Goal: Information Seeking & Learning: Check status

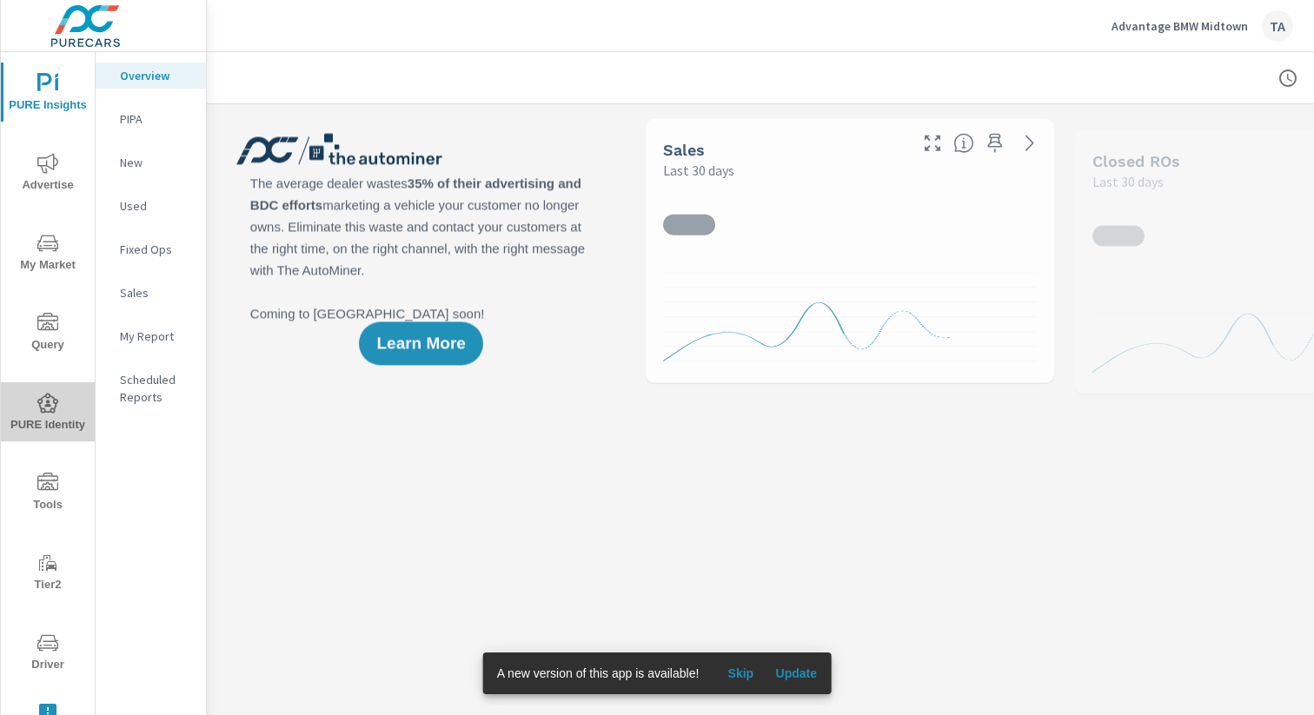
click at [54, 419] on span "PURE Identity" at bounding box center [47, 414] width 83 height 43
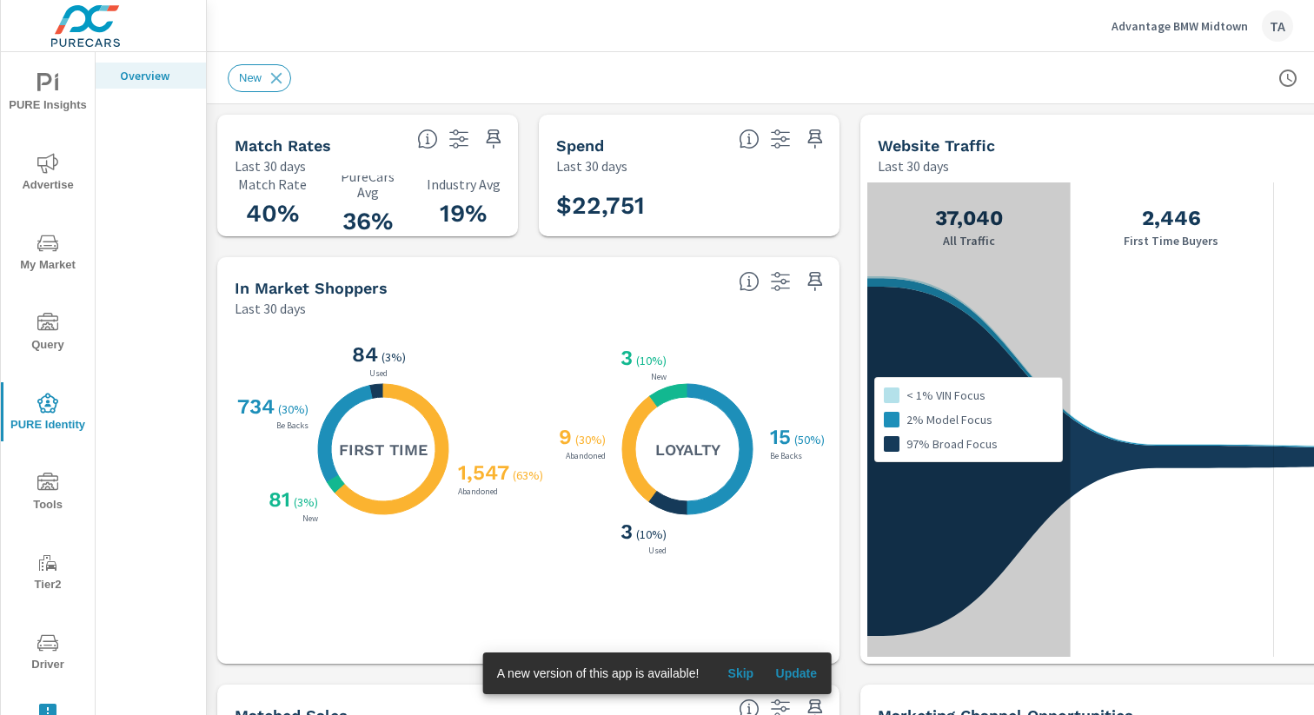
scroll to position [0, 179]
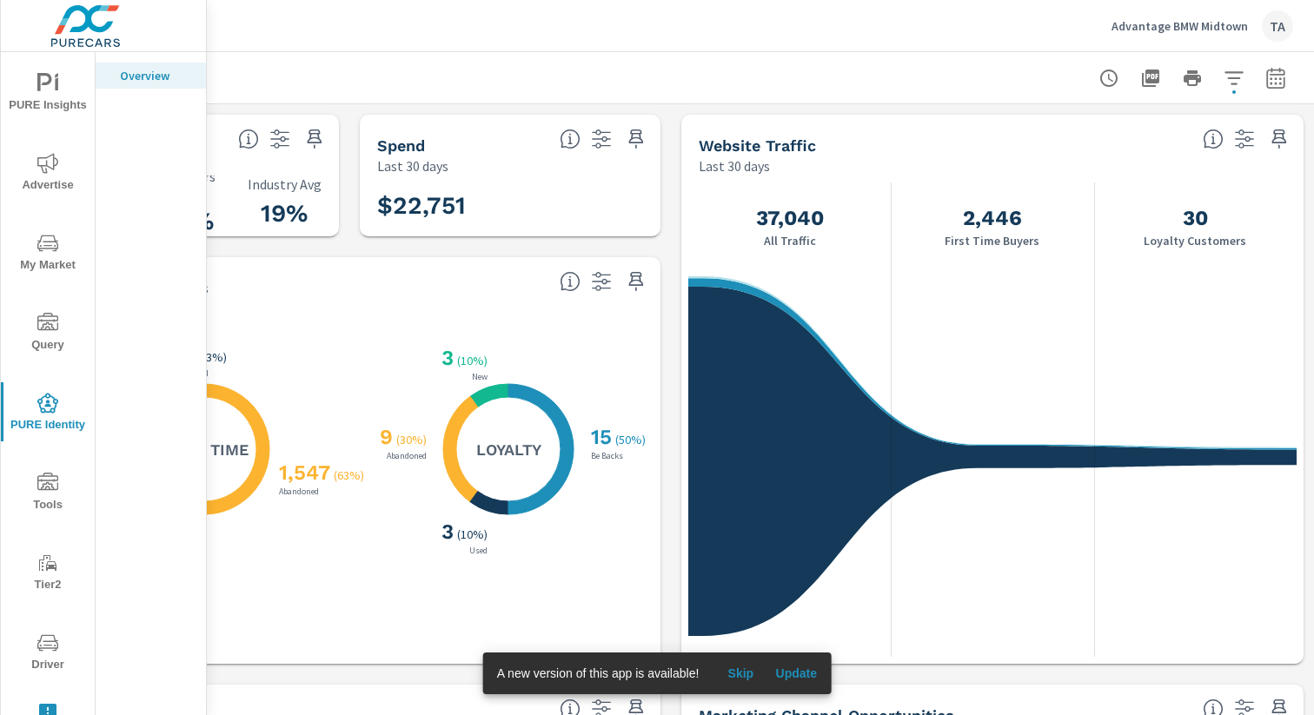
click at [1289, 83] on button "button" at bounding box center [1275, 78] width 35 height 35
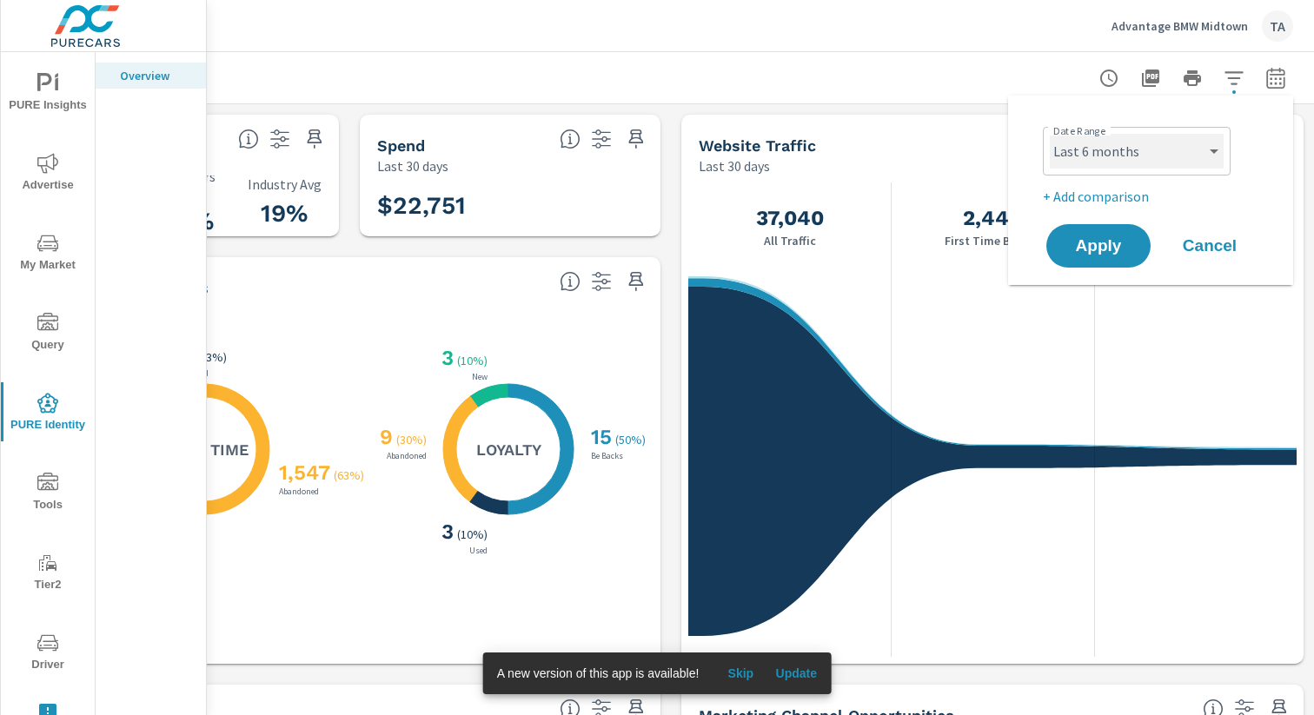
click at [1157, 141] on select "Custom [DATE] Last week Last 7 days Last 14 days Last 30 days Last 45 days Last…" at bounding box center [1137, 151] width 174 height 35
click at [1050, 134] on select "Custom [DATE] Last week Last 7 days Last 14 days Last 30 days Last 45 days Last…" at bounding box center [1137, 151] width 174 height 35
select select "Last month"
click at [1083, 253] on span "Apply" at bounding box center [1098, 246] width 71 height 17
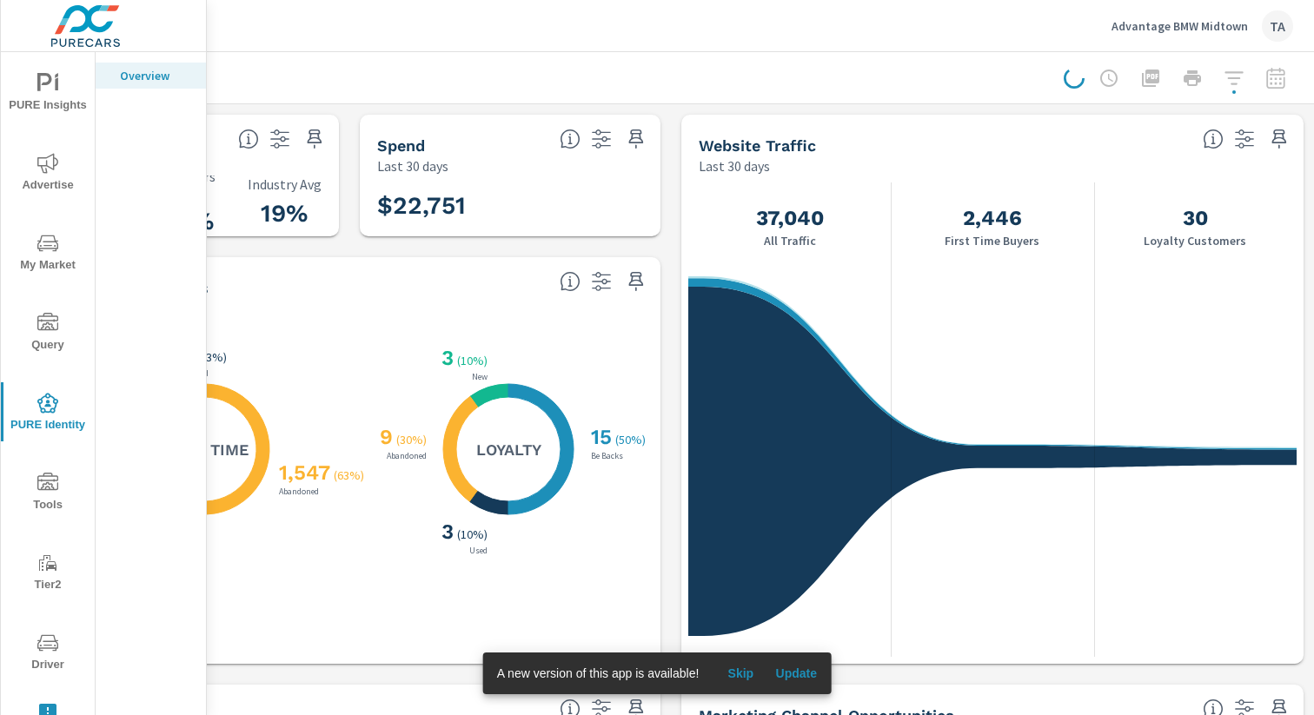
scroll to position [0, 0]
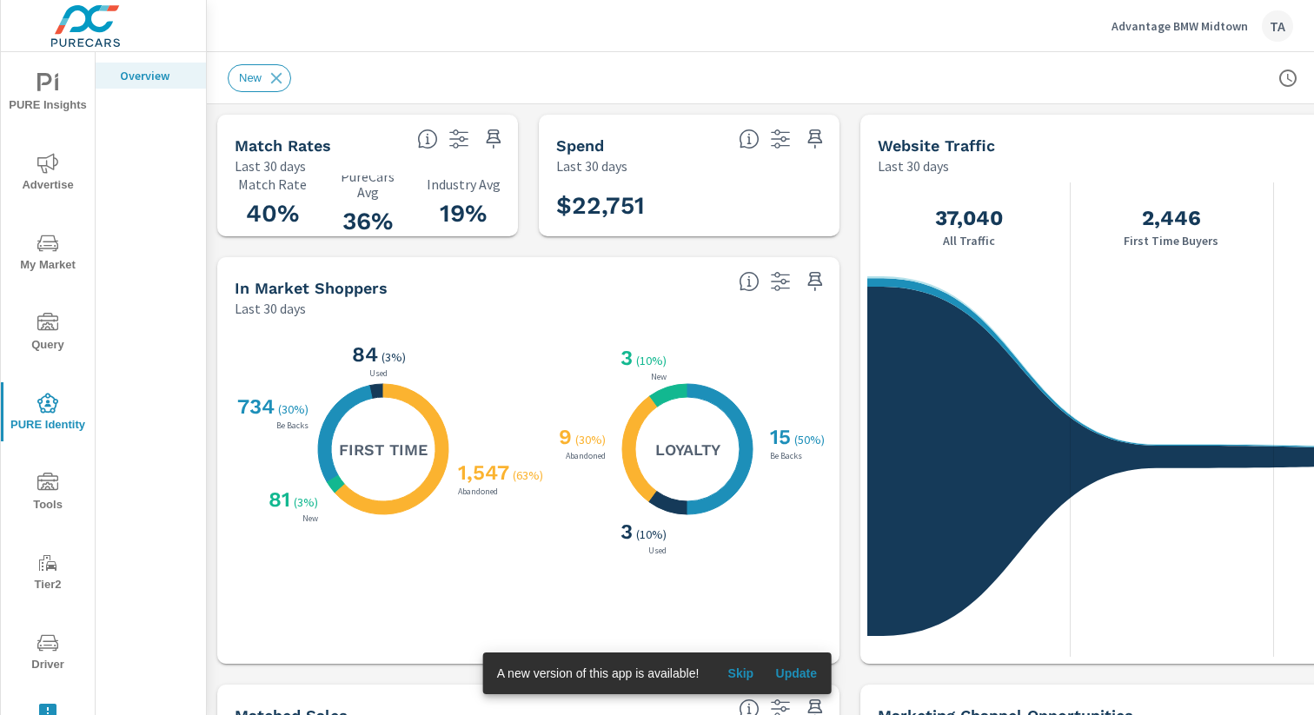
click at [801, 672] on span "Update" at bounding box center [796, 674] width 42 height 16
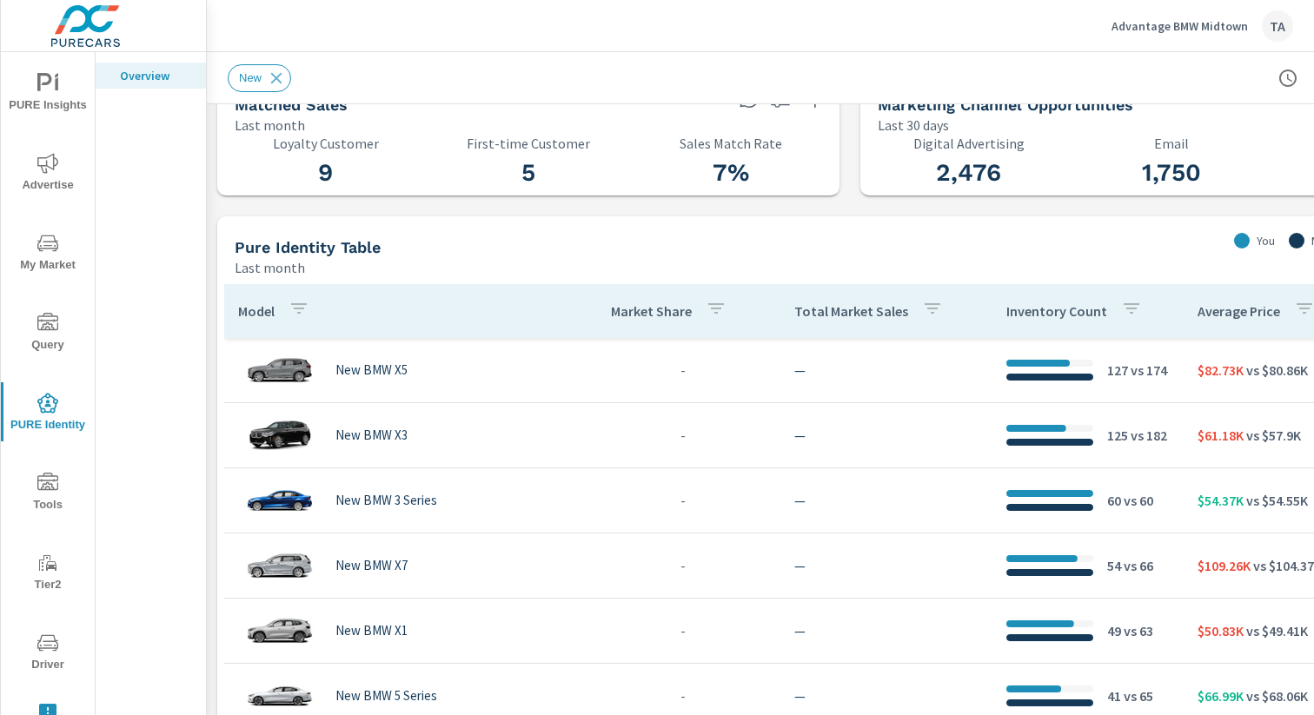
click at [38, 244] on icon "nav menu" at bounding box center [47, 243] width 21 height 17
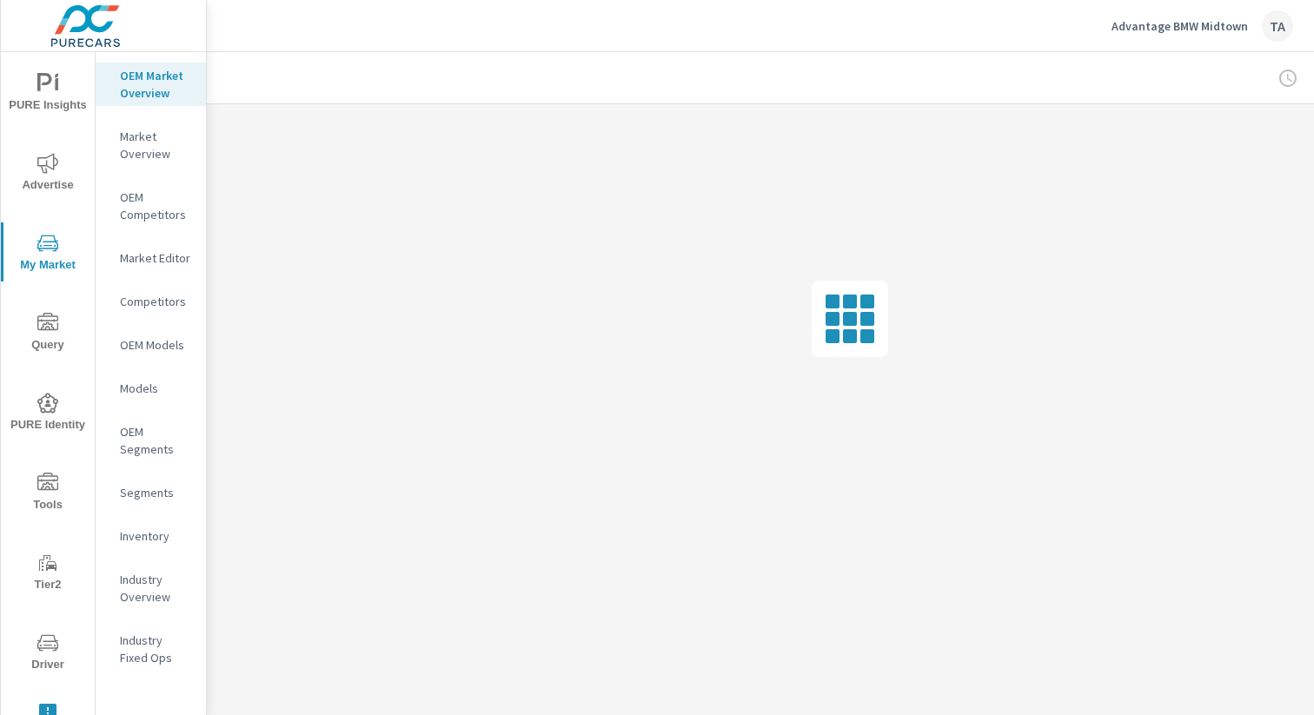
click at [146, 528] on p "Inventory" at bounding box center [156, 536] width 72 height 17
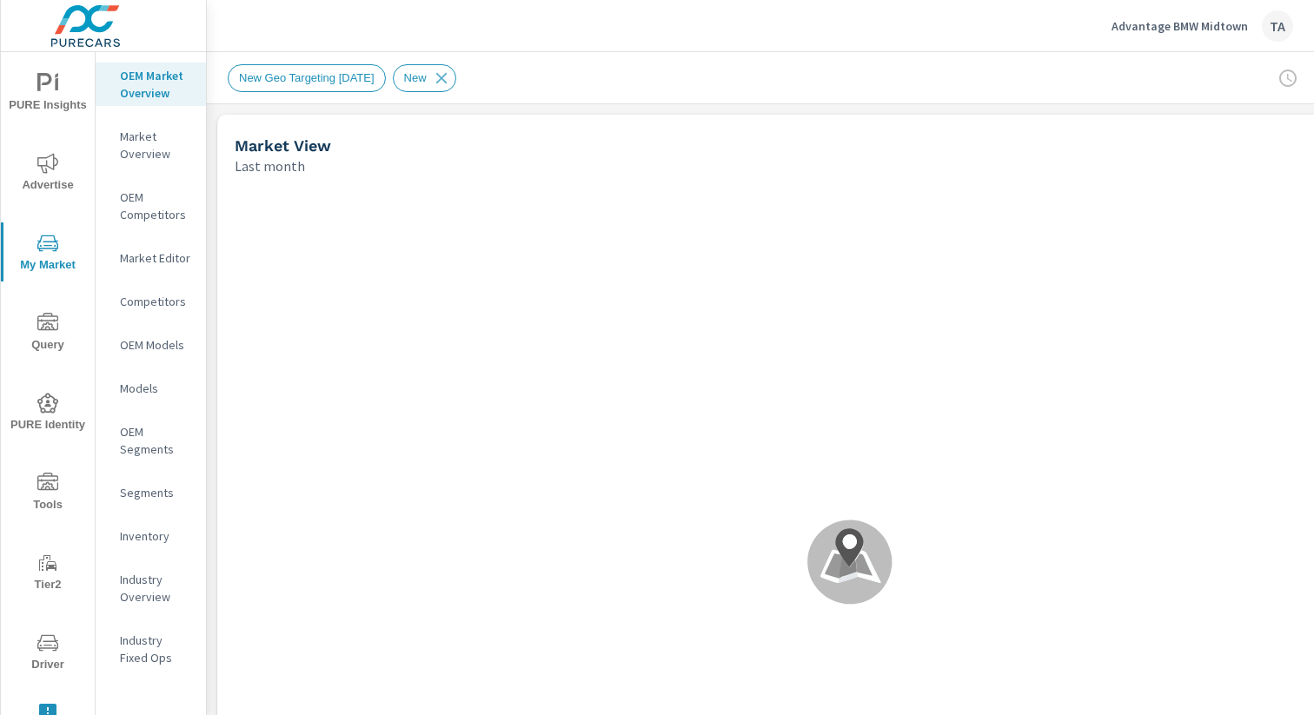
click at [143, 521] on nav "OEM Market Overview Market Overview OEM Competitors Market Editor Competitors O…" at bounding box center [151, 373] width 110 height 643
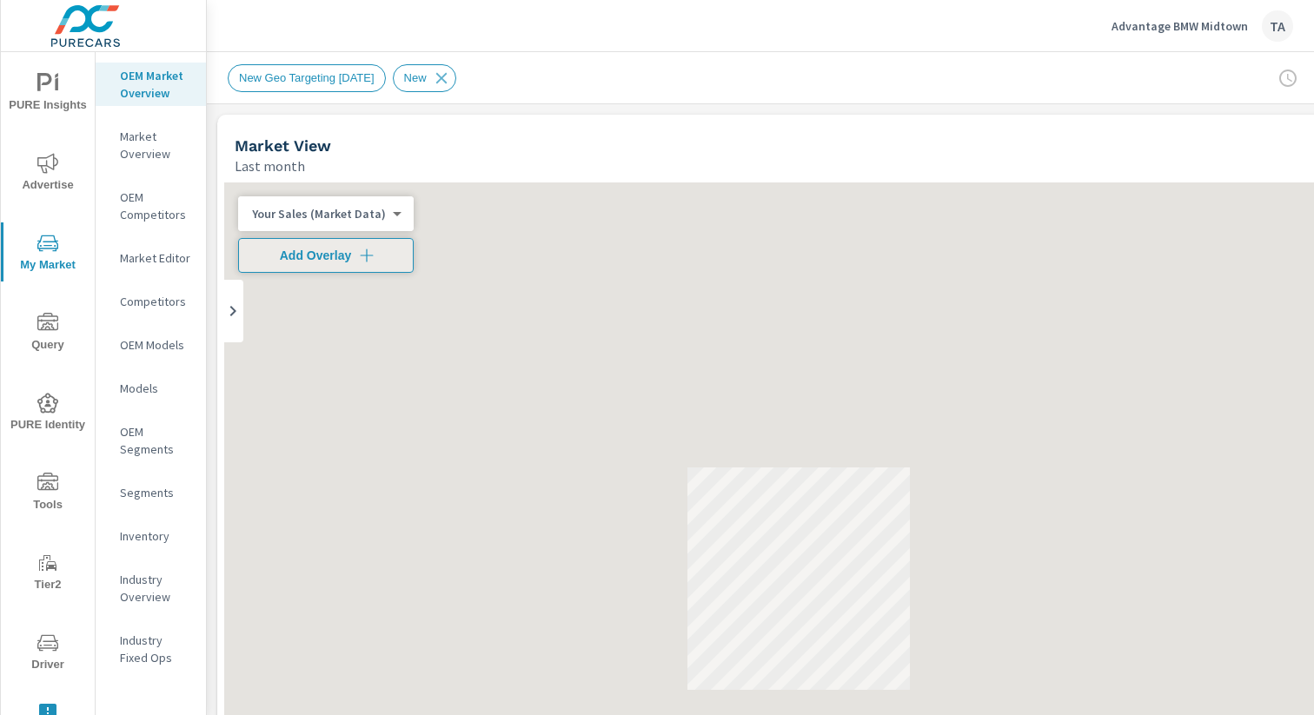
click at [140, 528] on p "Inventory" at bounding box center [156, 536] width 72 height 17
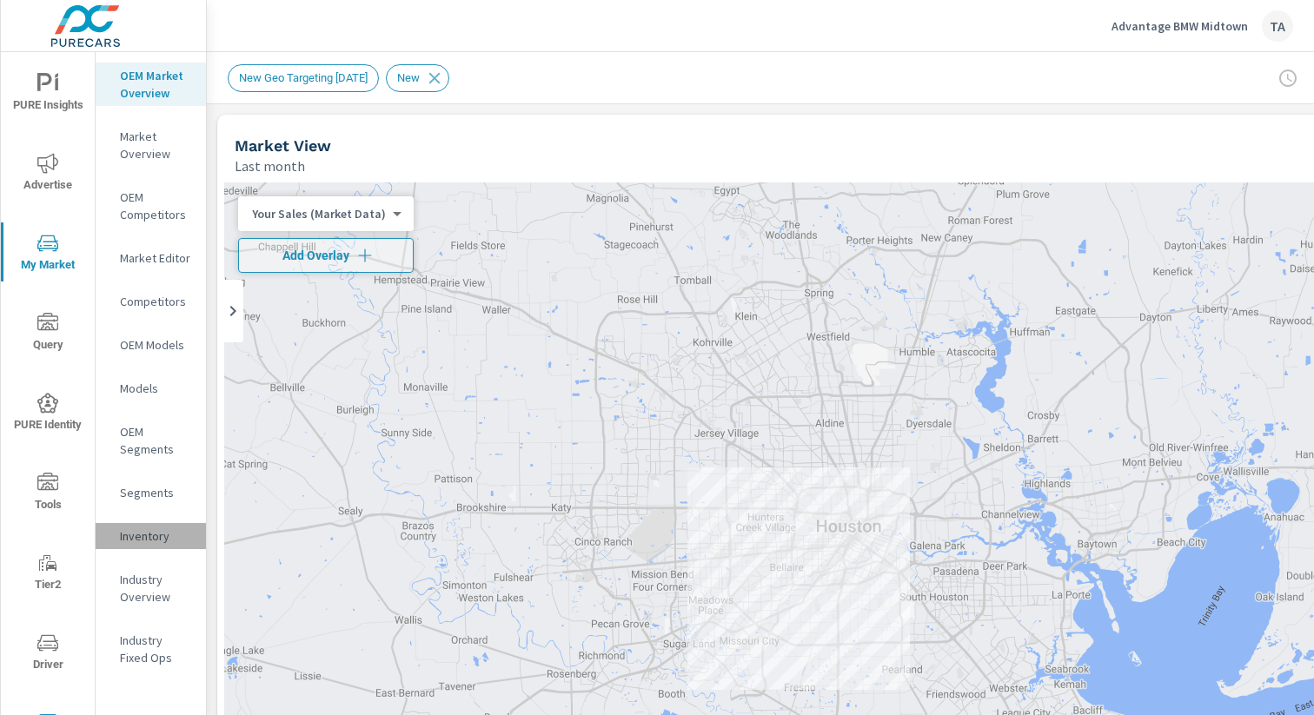
click at [150, 541] on p "Inventory" at bounding box center [156, 536] width 72 height 17
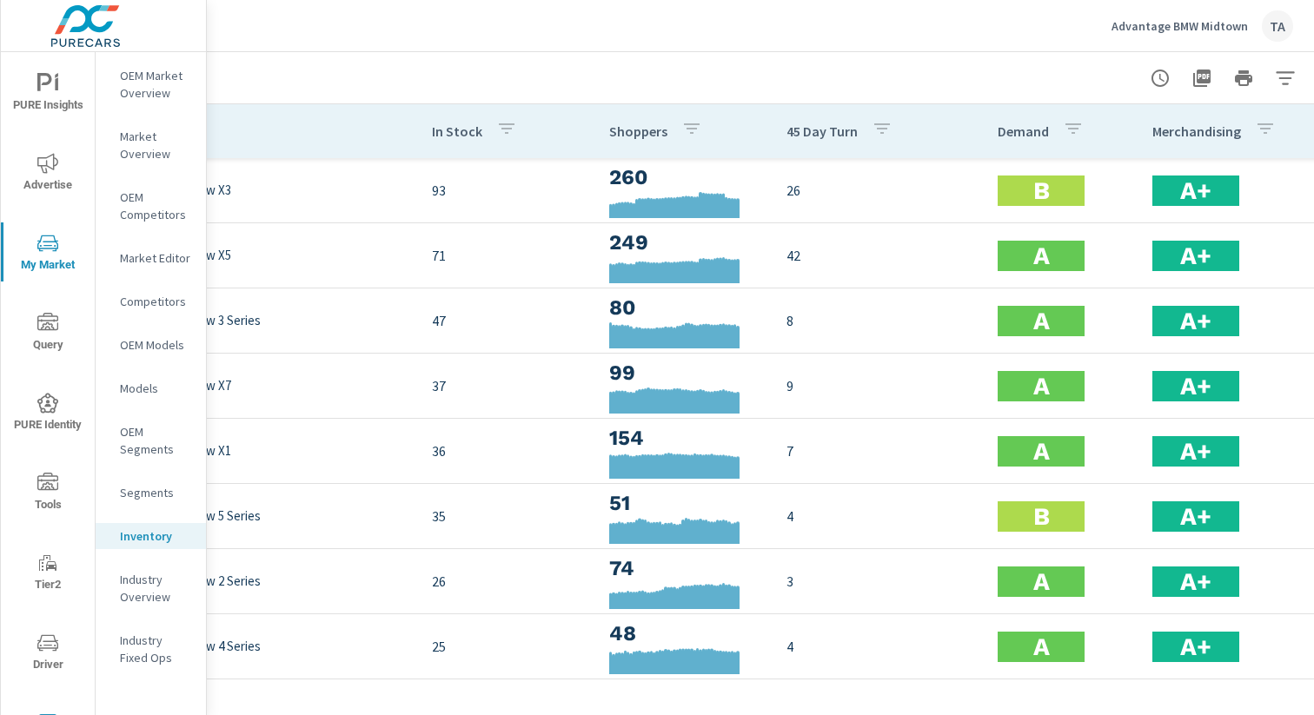
scroll to position [0, 179]
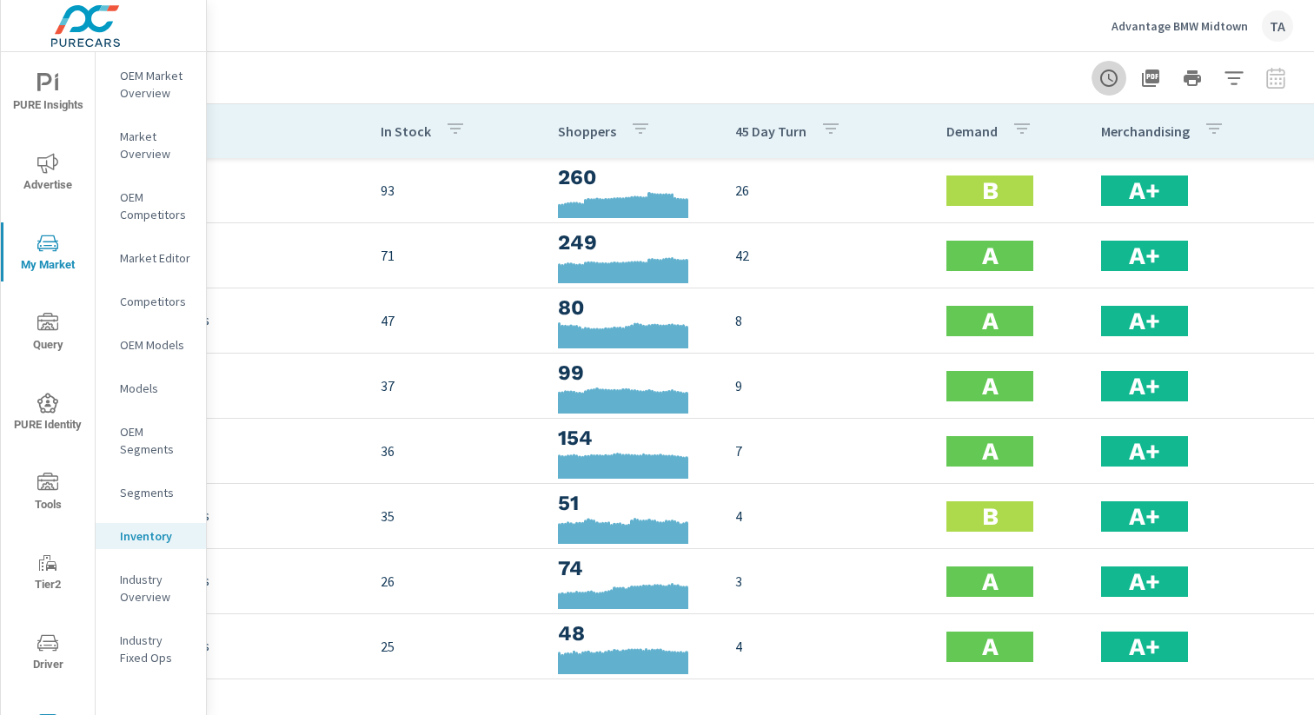
click at [1112, 81] on icon "button" at bounding box center [1109, 78] width 21 height 21
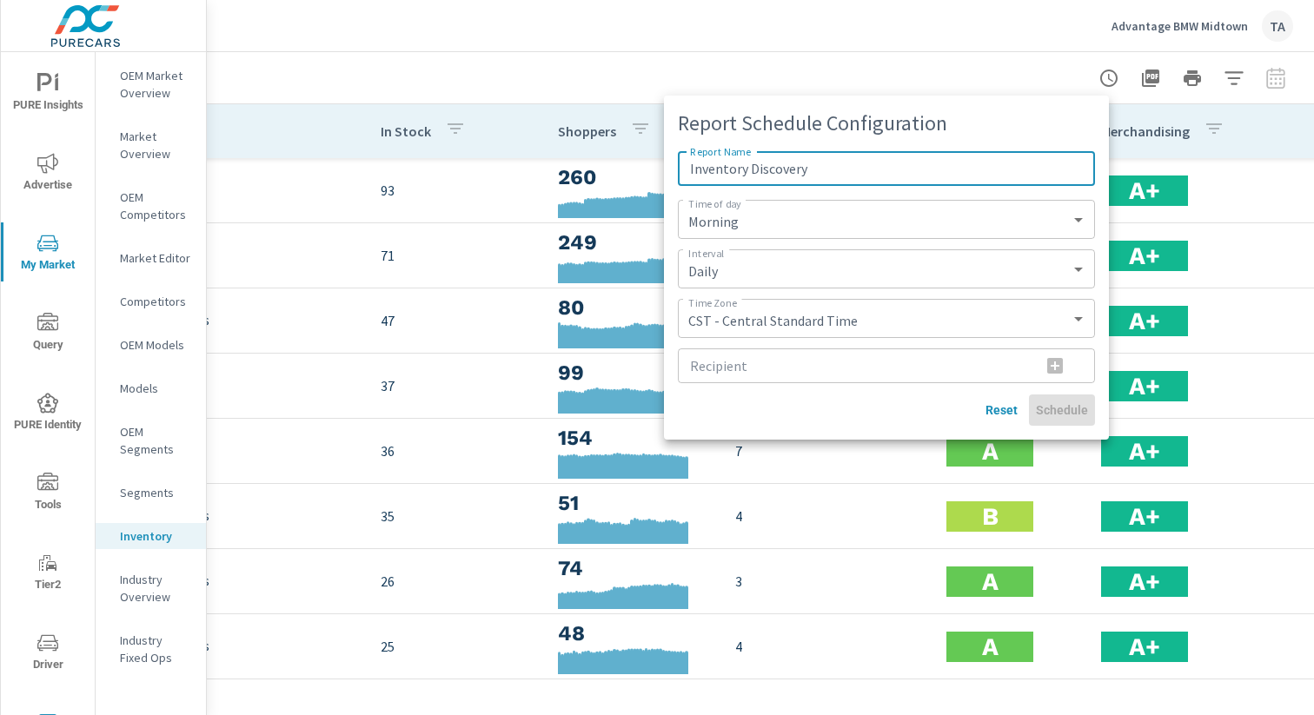
click at [1006, 57] on div at bounding box center [657, 357] width 1314 height 715
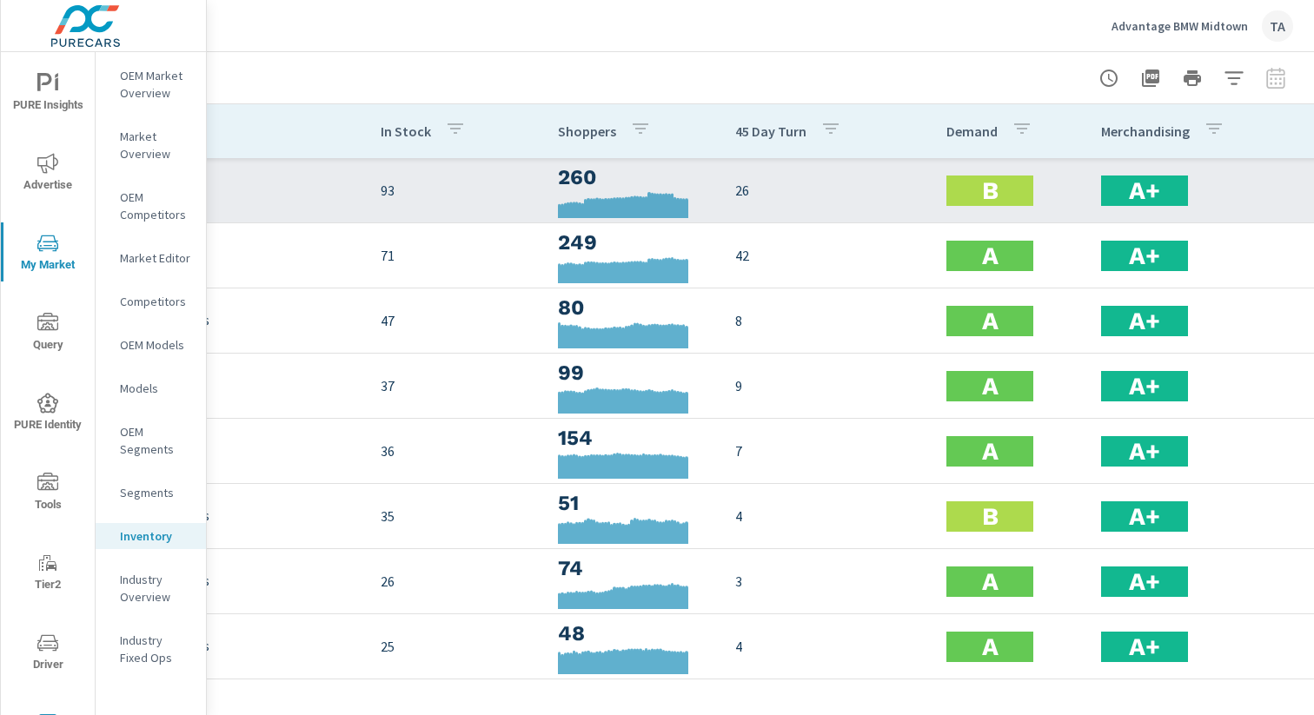
scroll to position [0, 0]
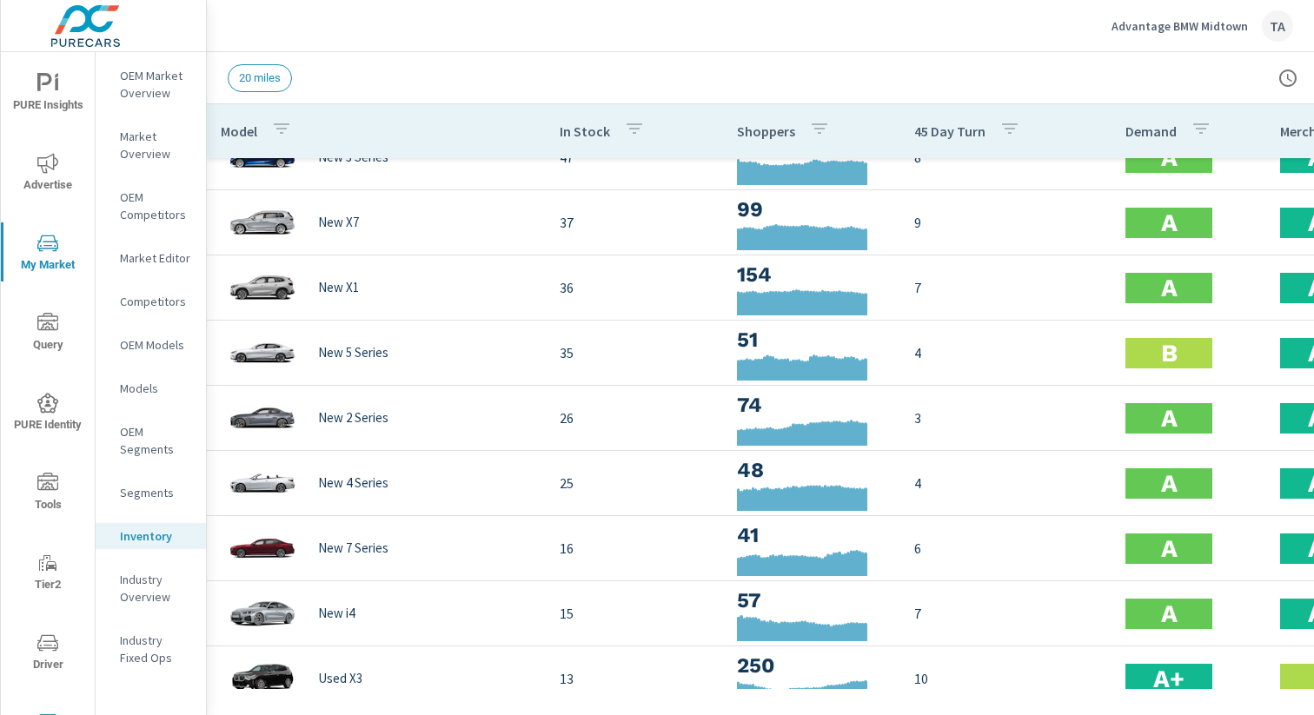
scroll to position [179, 0]
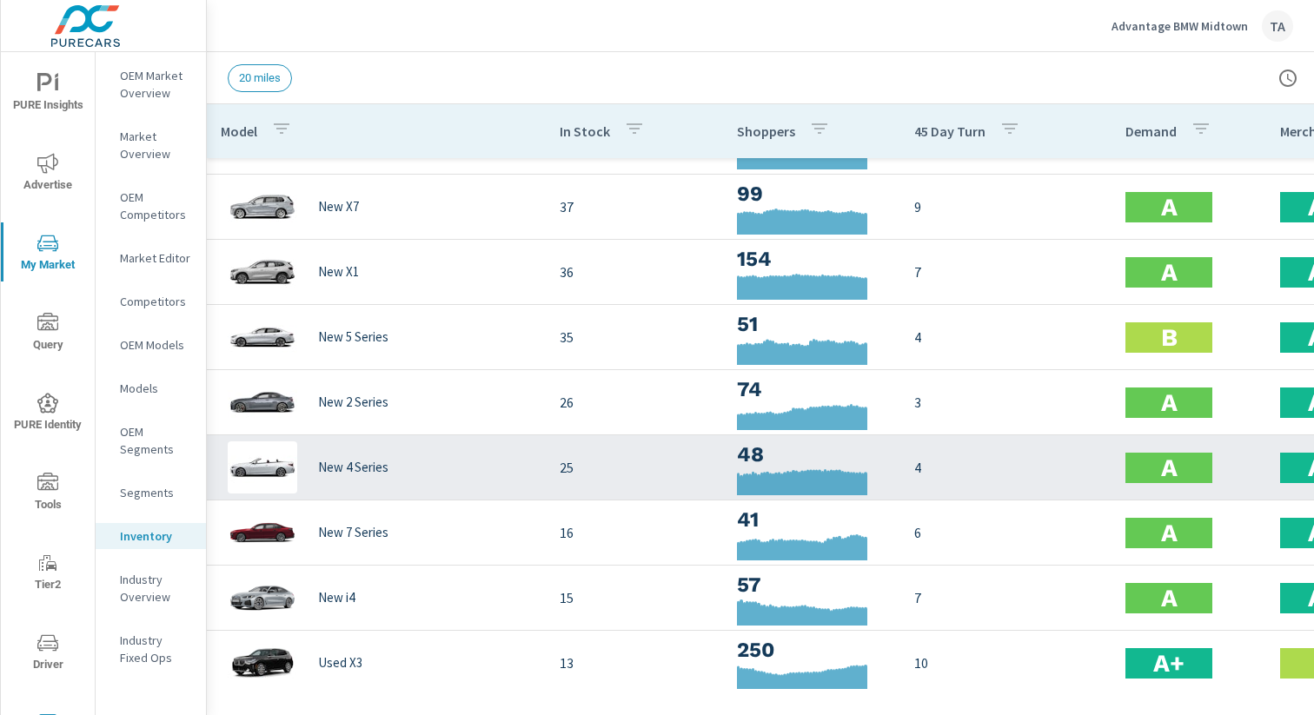
scroll to position [76, 0]
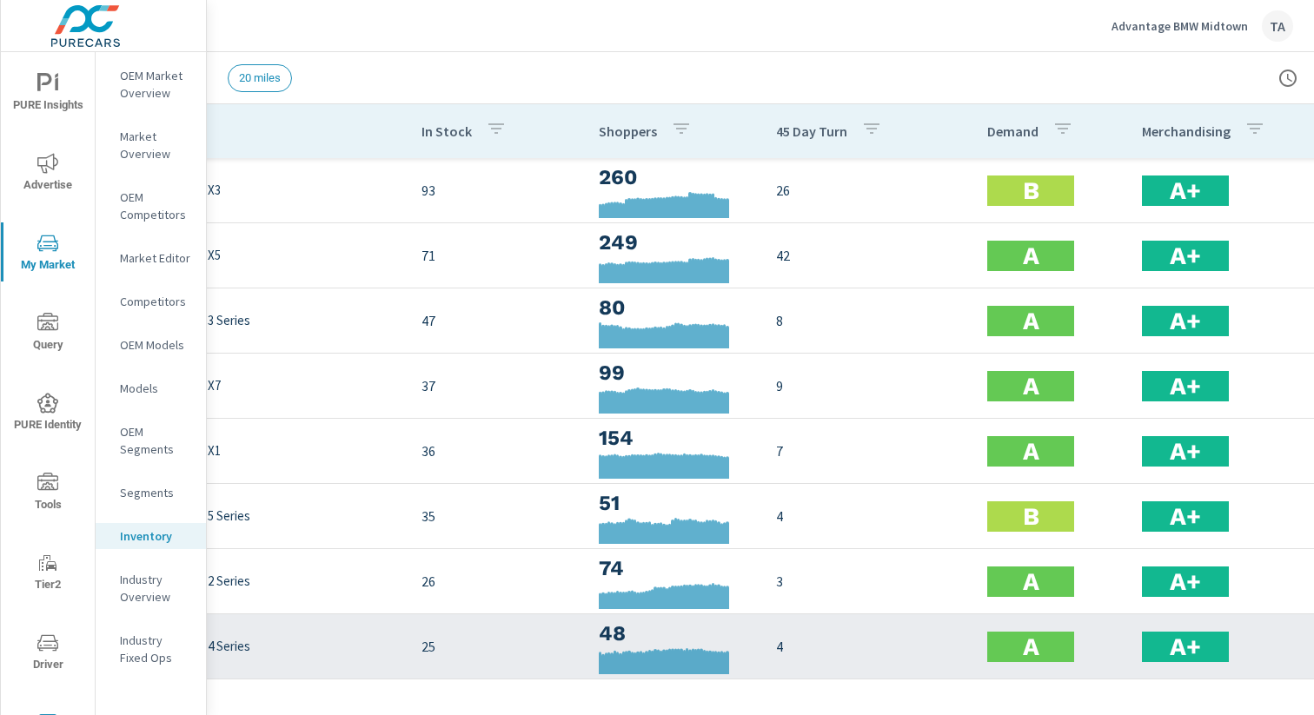
scroll to position [0, 159]
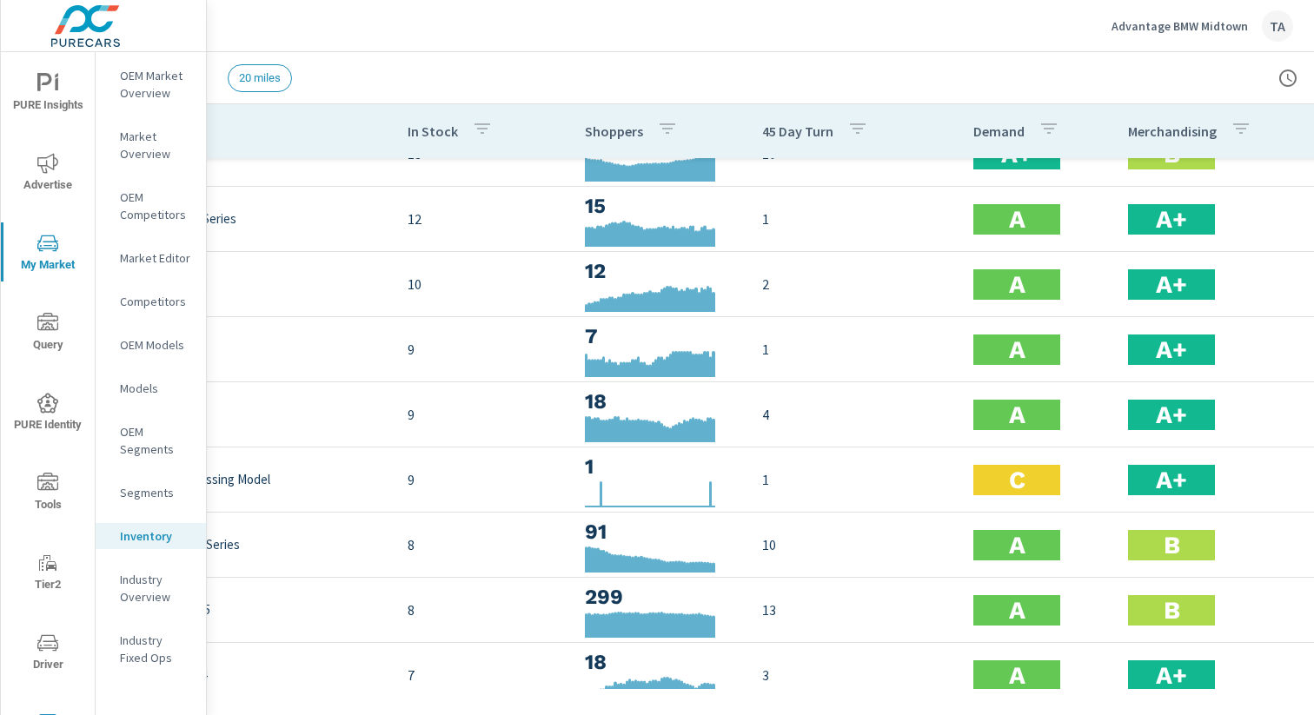
scroll to position [688, 11]
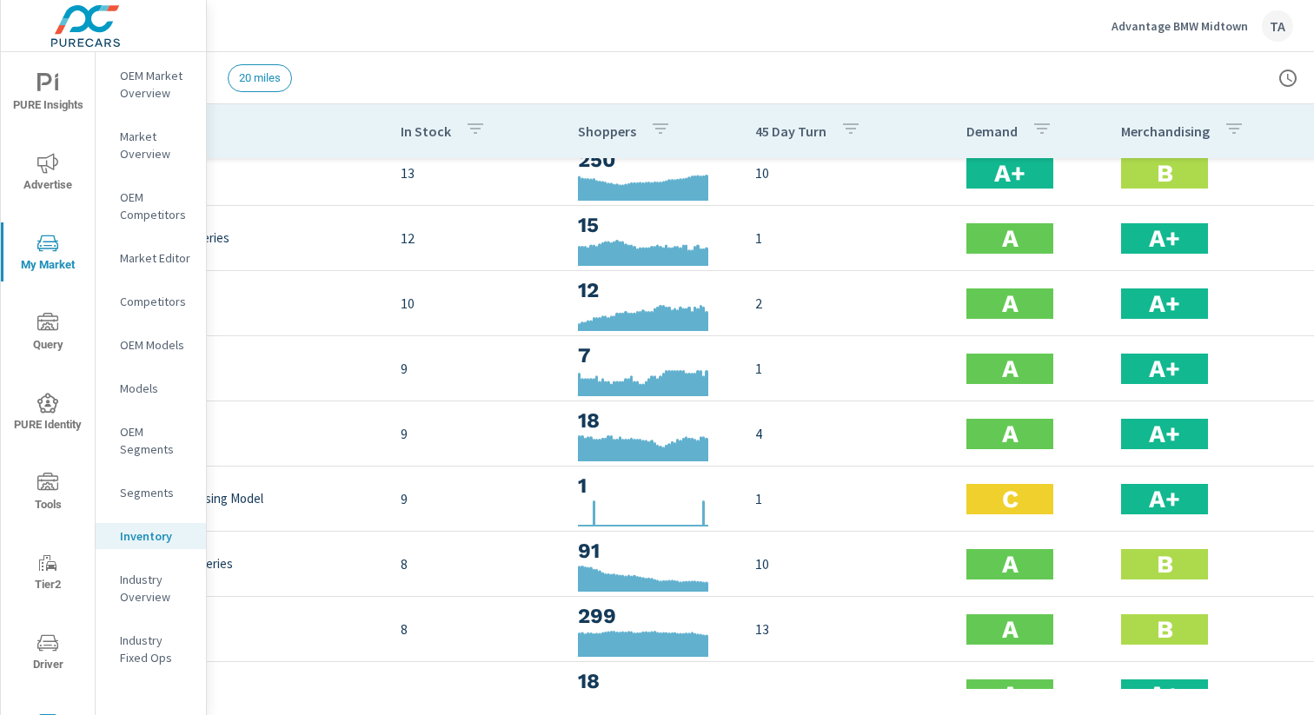
scroll to position [64, 159]
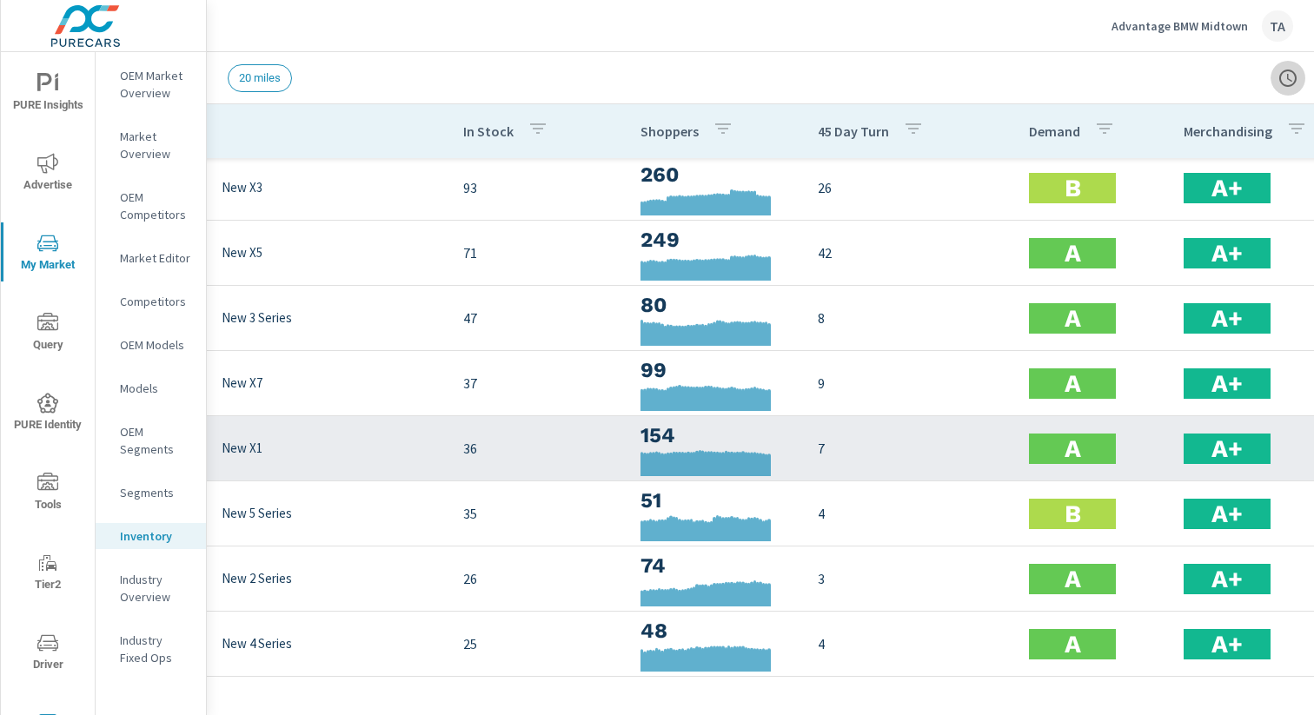
scroll to position [0, 96]
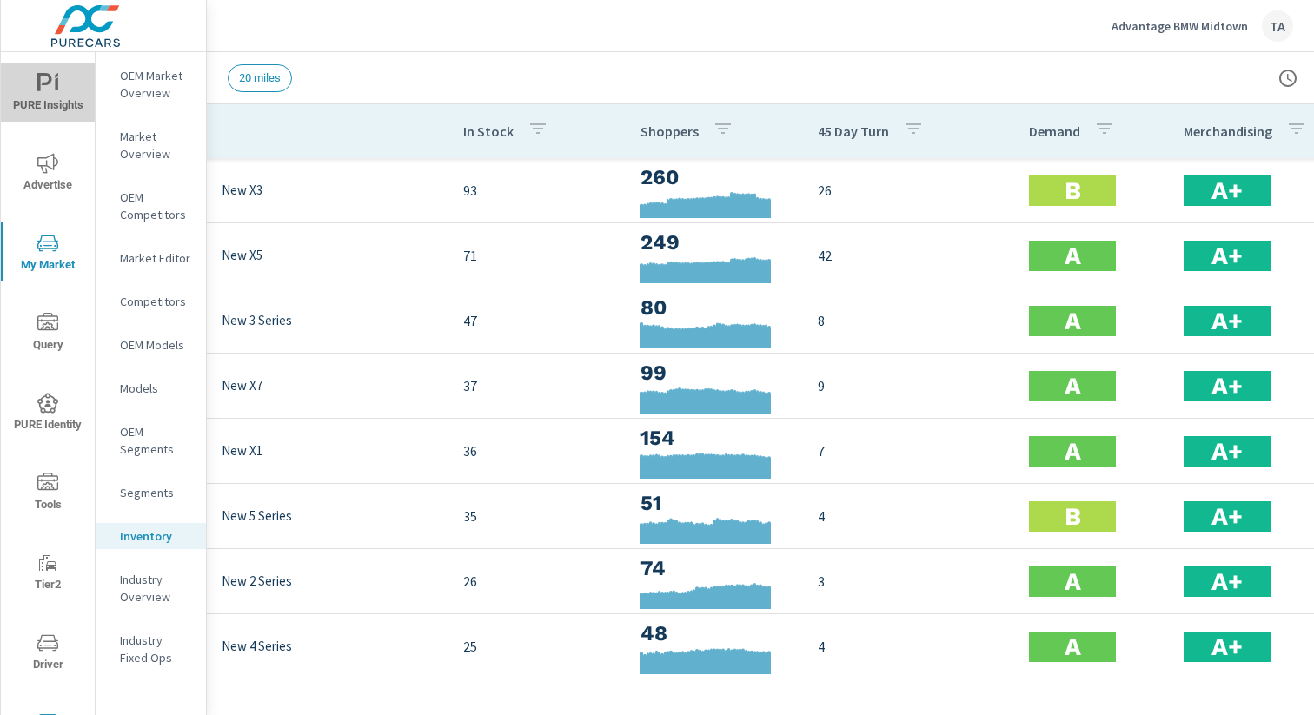
click at [38, 80] on icon "nav menu" at bounding box center [44, 82] width 15 height 18
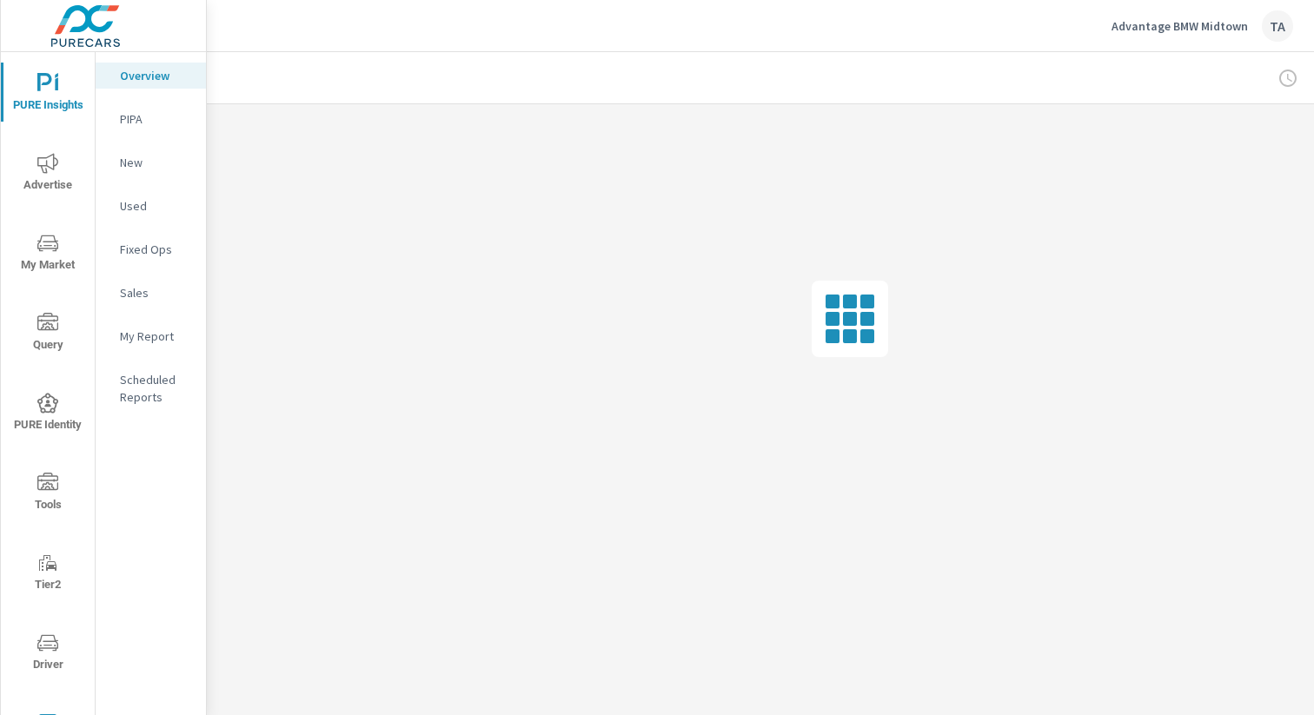
click at [56, 181] on span "Advertise" at bounding box center [47, 174] width 83 height 43
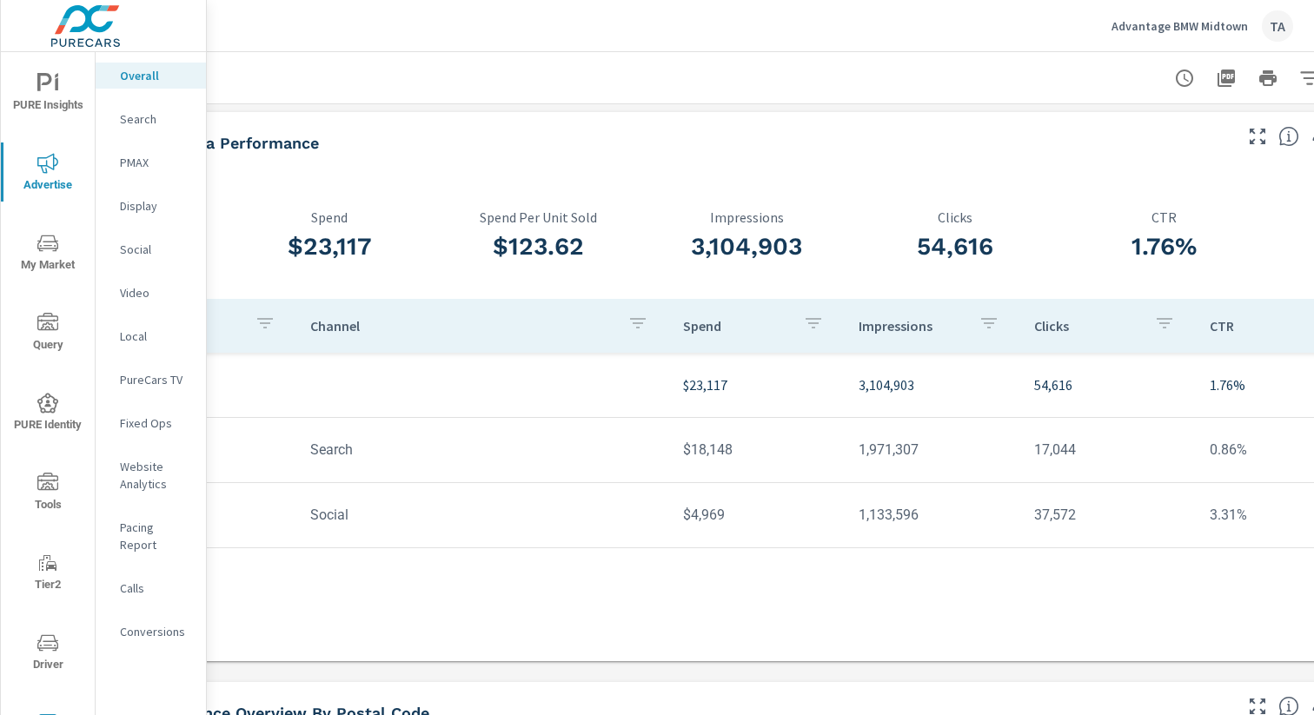
scroll to position [3, 95]
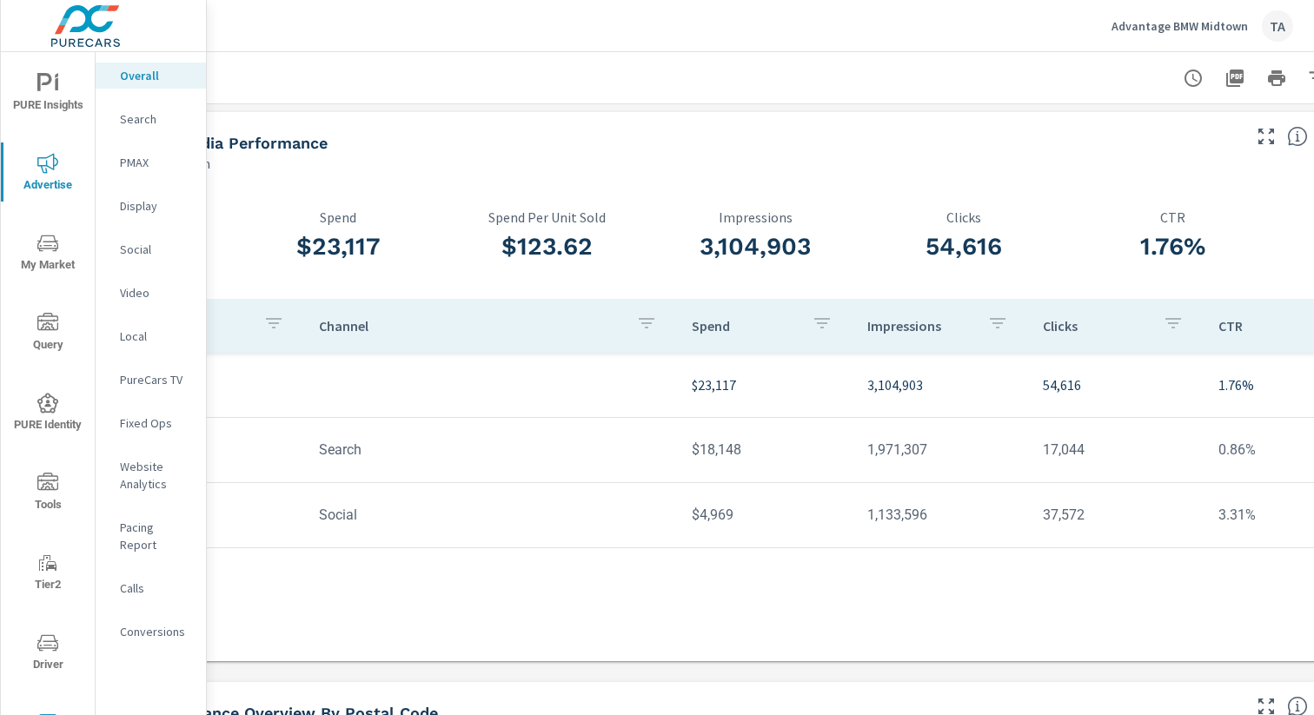
click at [137, 248] on p "Social" at bounding box center [156, 249] width 72 height 17
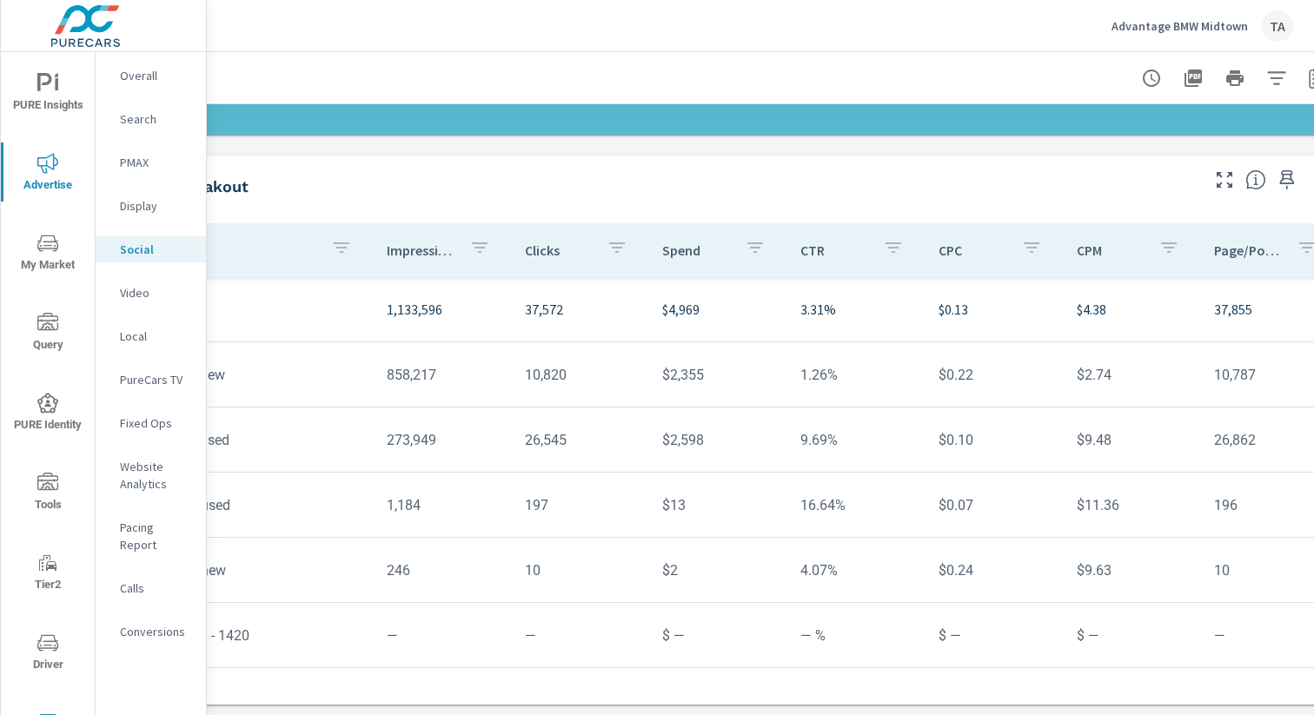
scroll to position [529, 179]
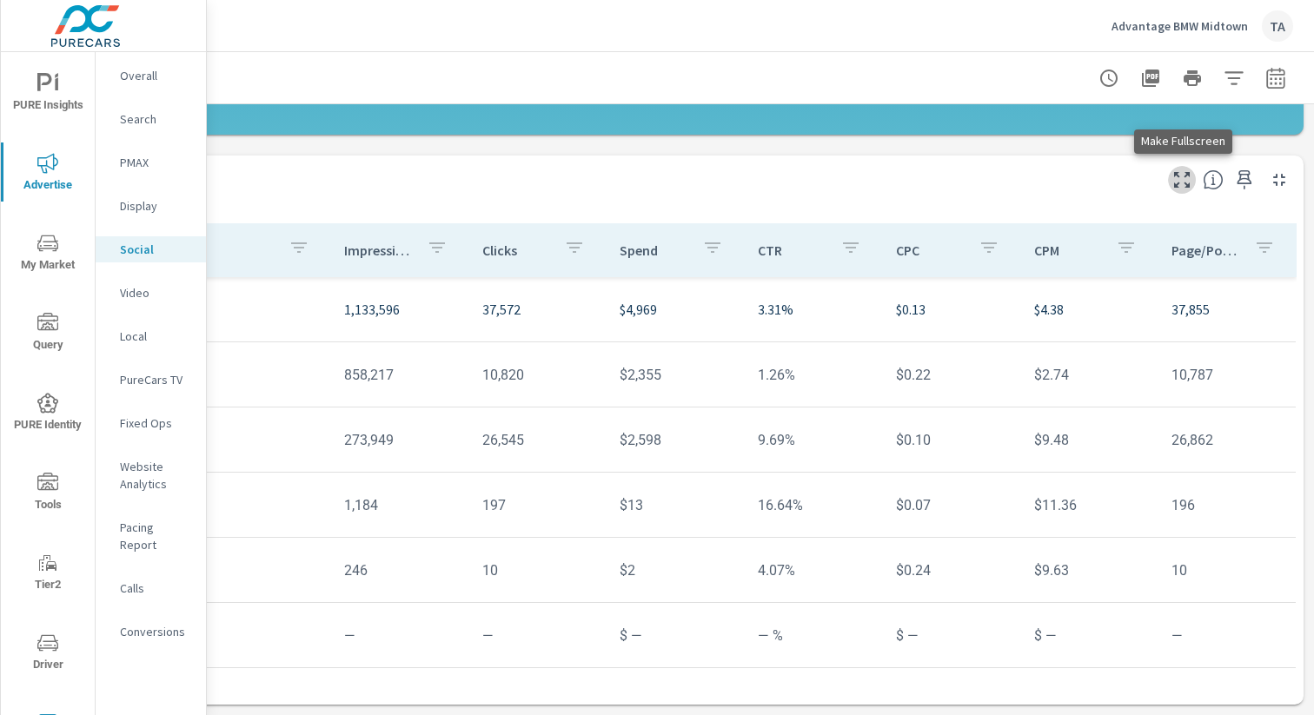
click at [1183, 178] on icon "button" at bounding box center [1182, 179] width 21 height 21
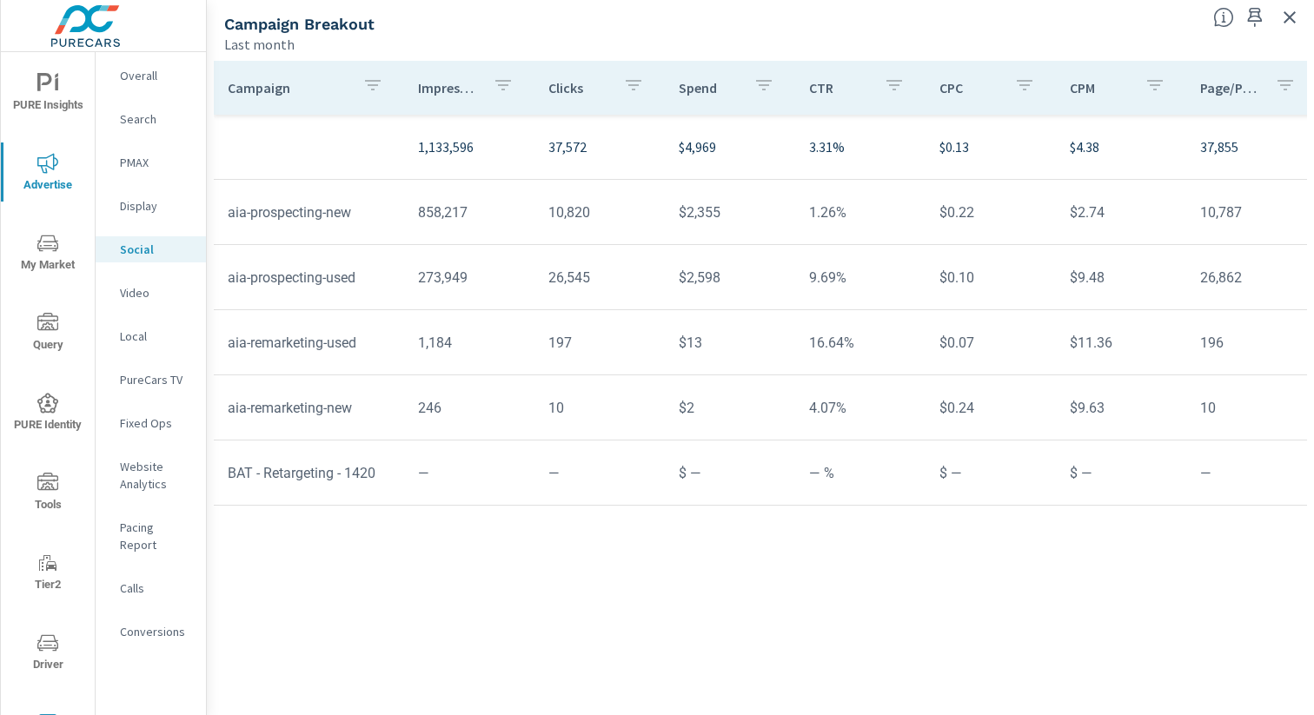
click at [461, 87] on p "Impressions" at bounding box center [448, 87] width 61 height 17
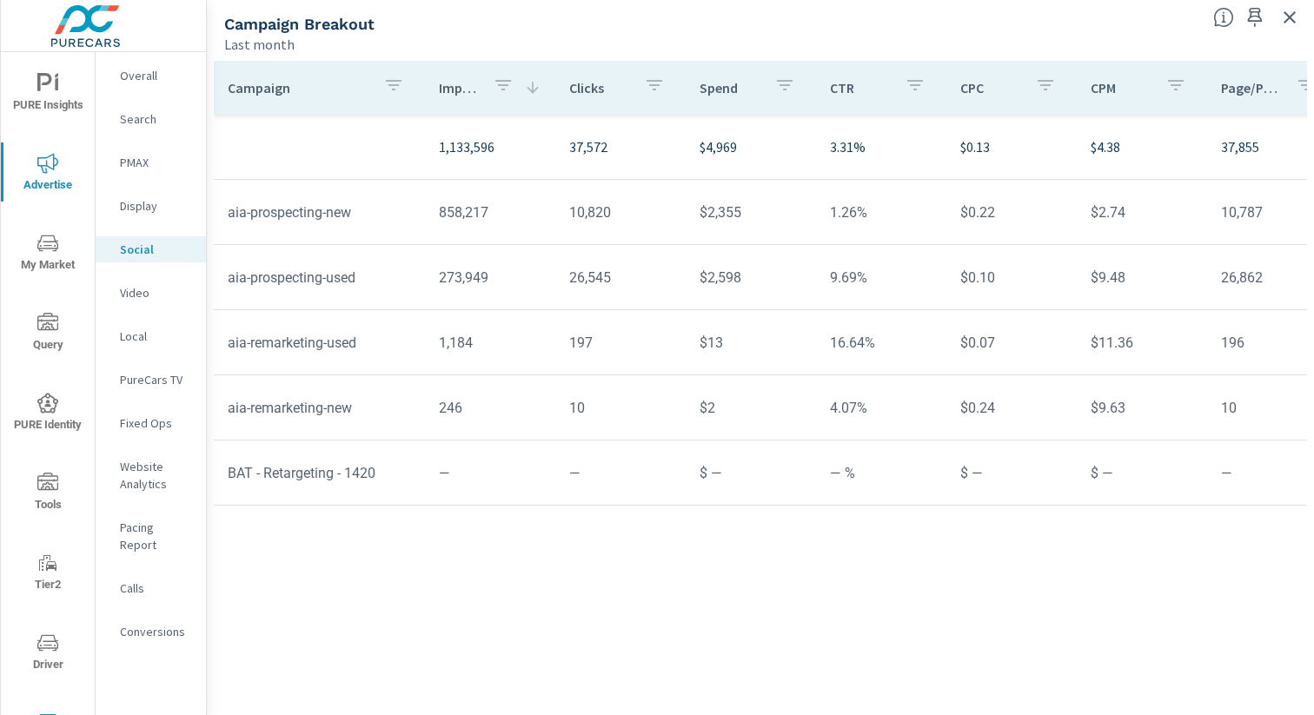
click at [524, 89] on icon at bounding box center [532, 87] width 17 height 17
click at [152, 75] on p "Overall" at bounding box center [156, 75] width 72 height 17
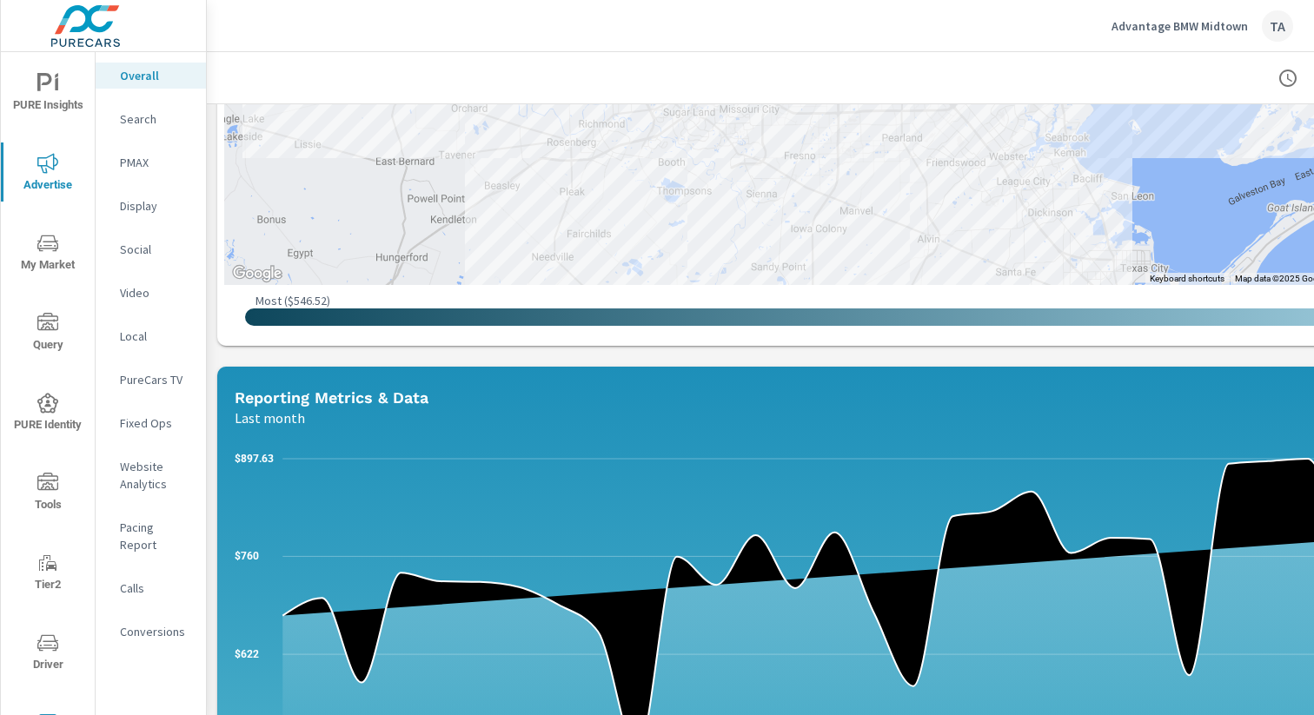
scroll to position [1039, 0]
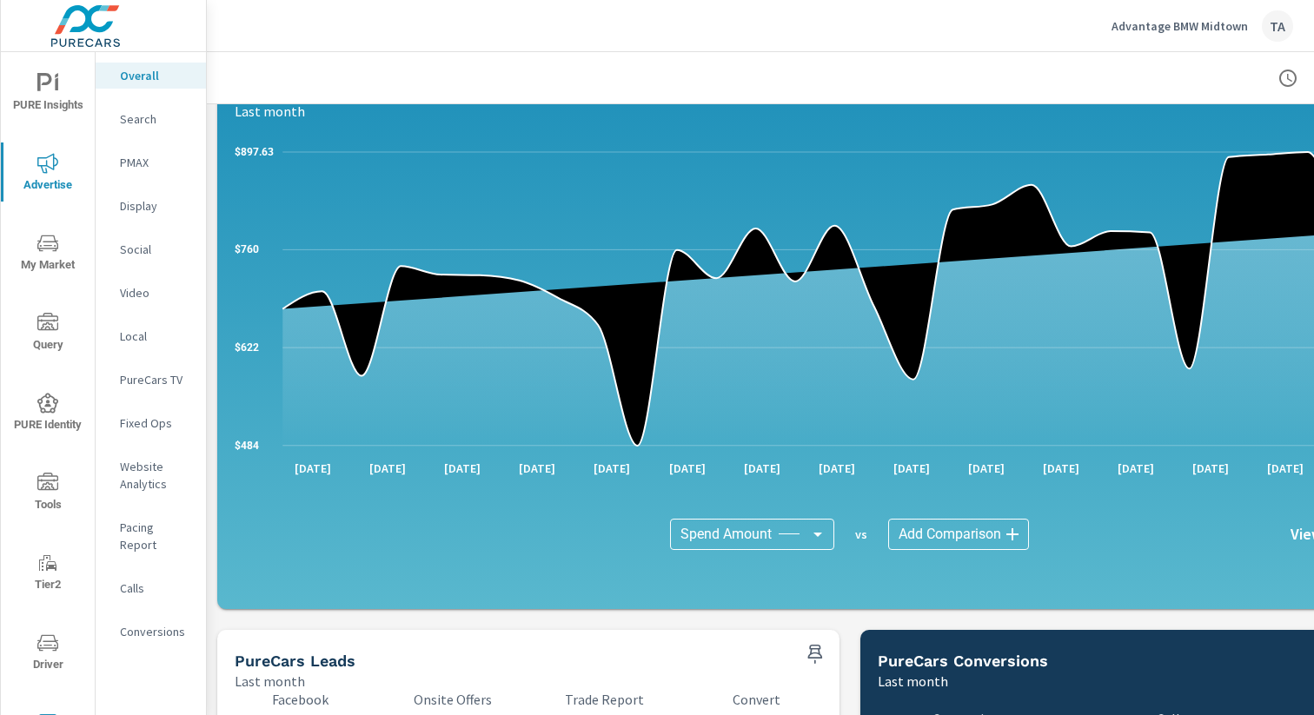
scroll to position [1737, 0]
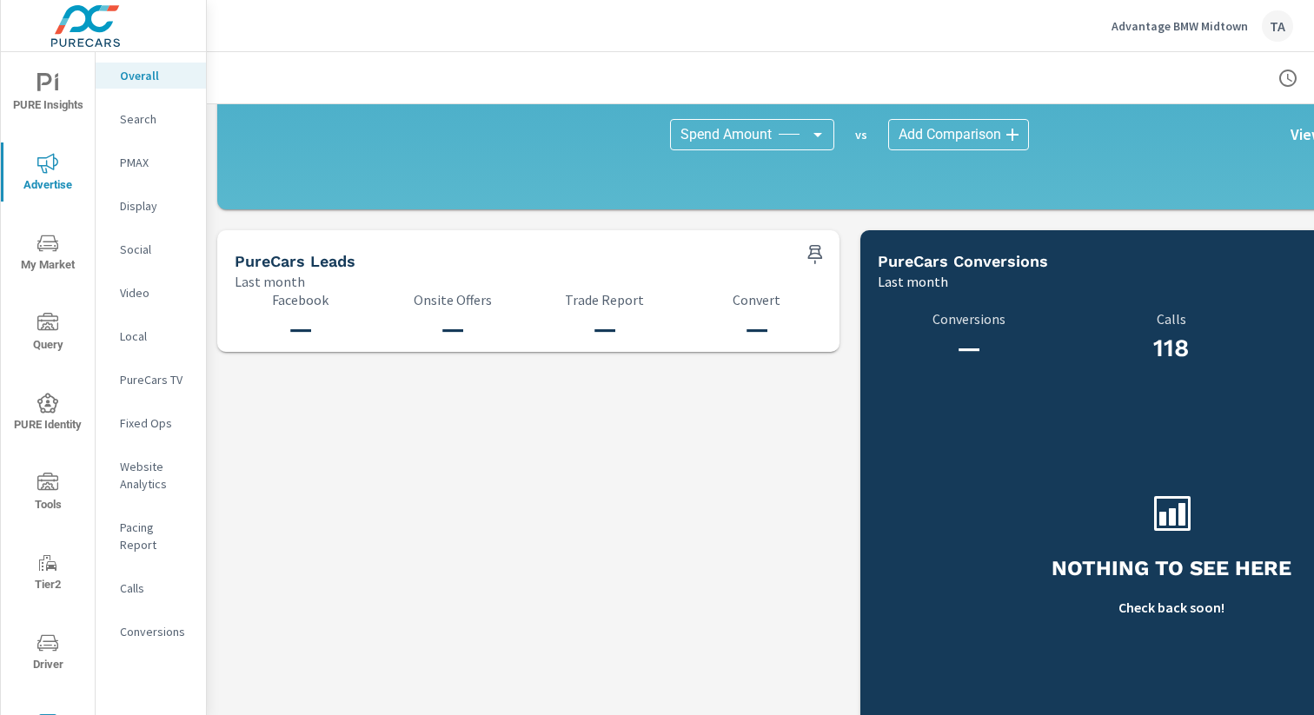
click at [134, 251] on p "Social" at bounding box center [156, 249] width 72 height 17
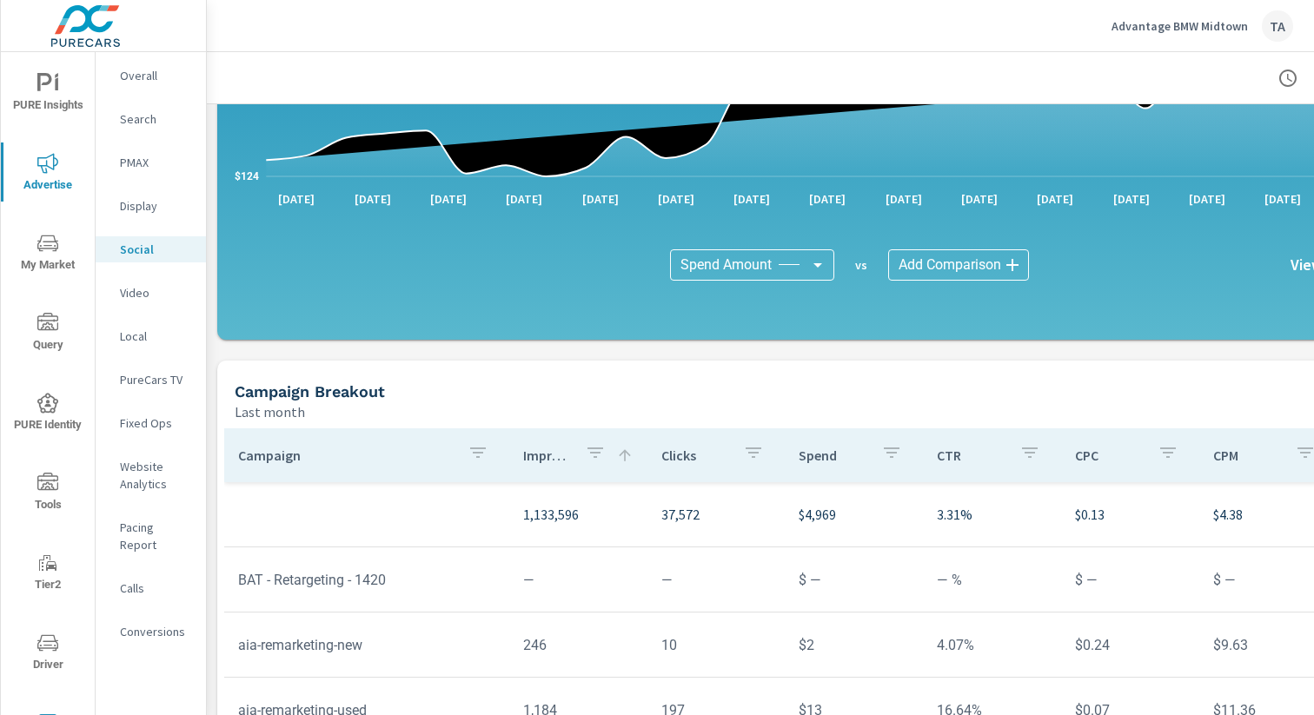
scroll to position [529, 0]
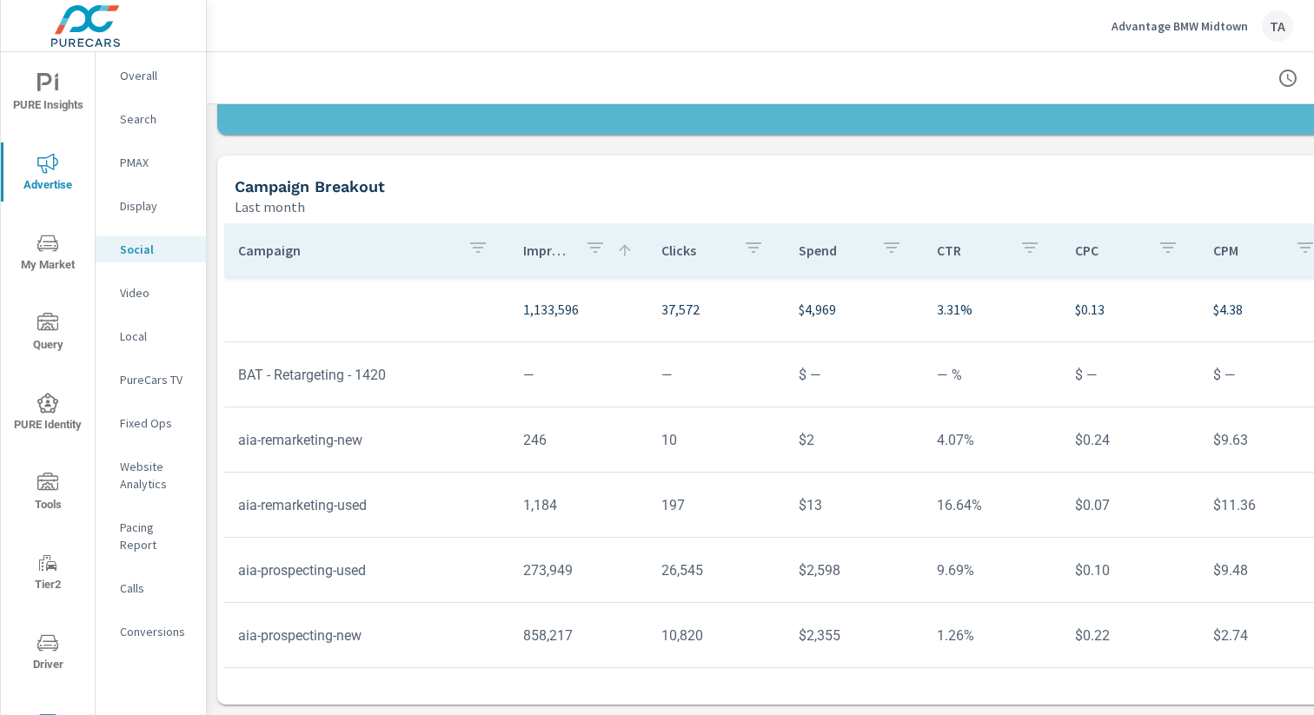
click at [150, 623] on p "Conversions" at bounding box center [156, 631] width 72 height 17
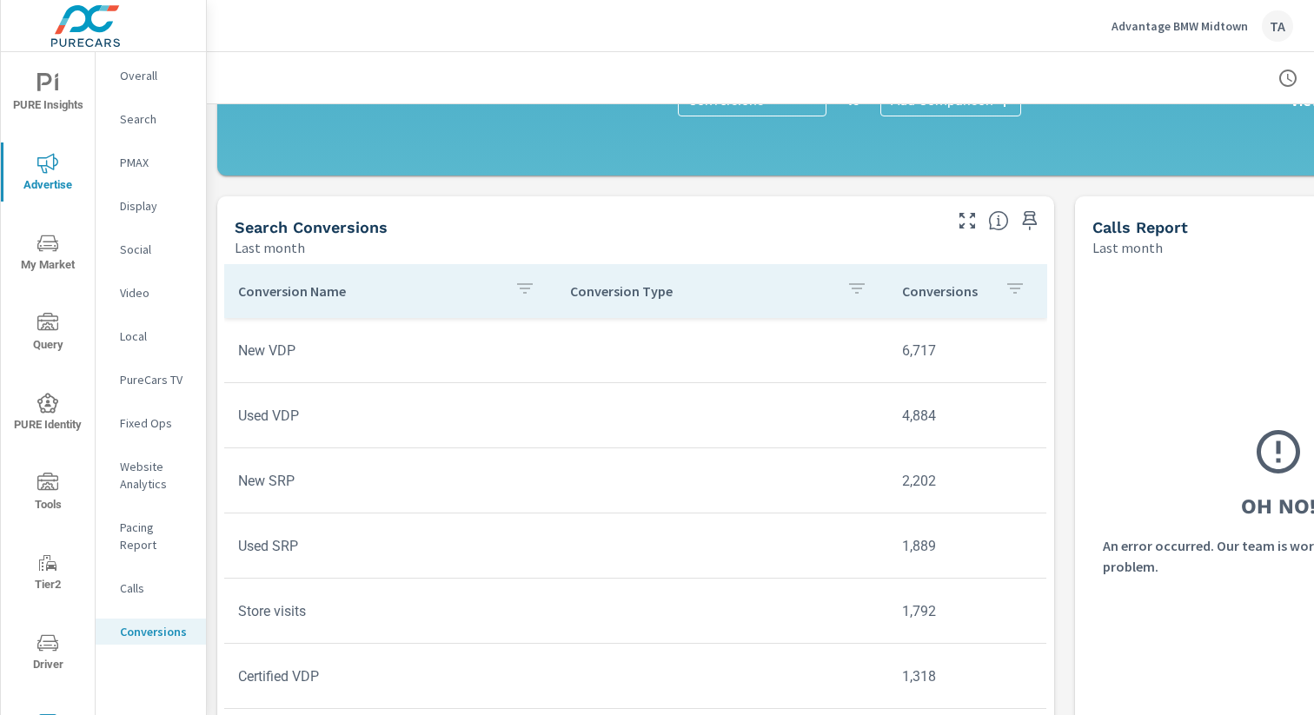
scroll to position [633, 0]
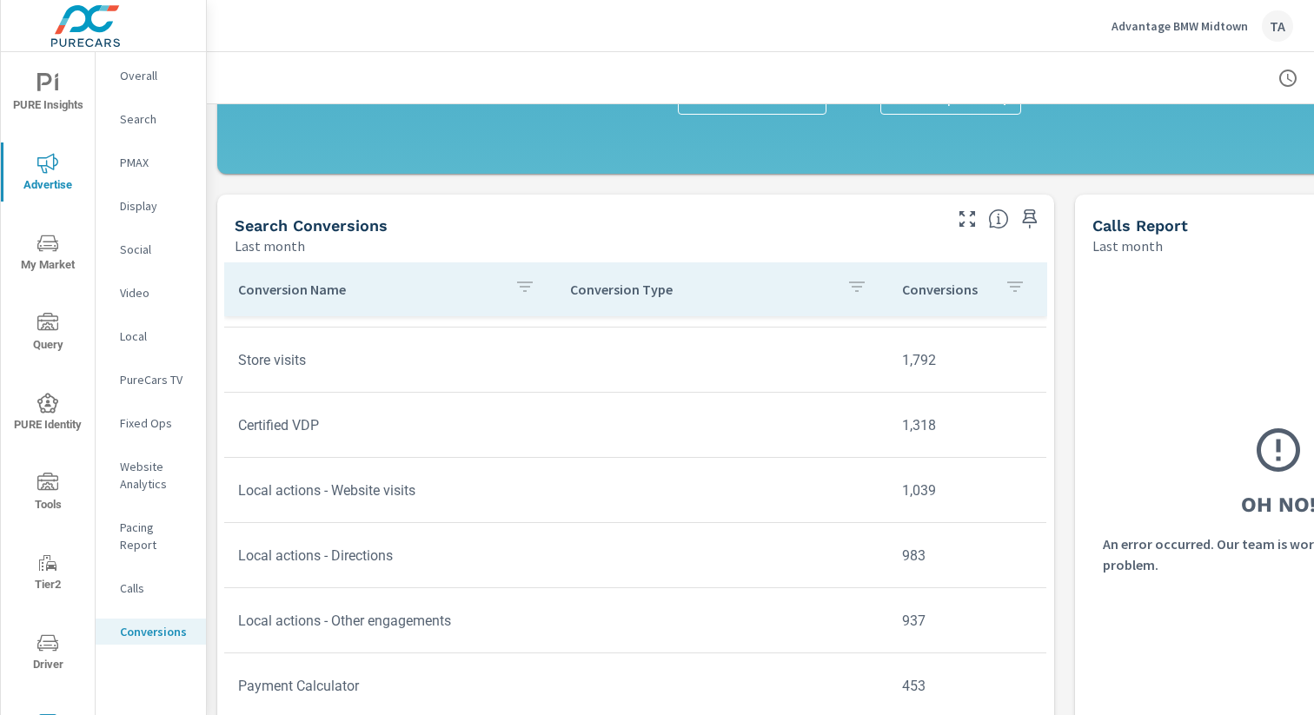
scroll to position [250, 0]
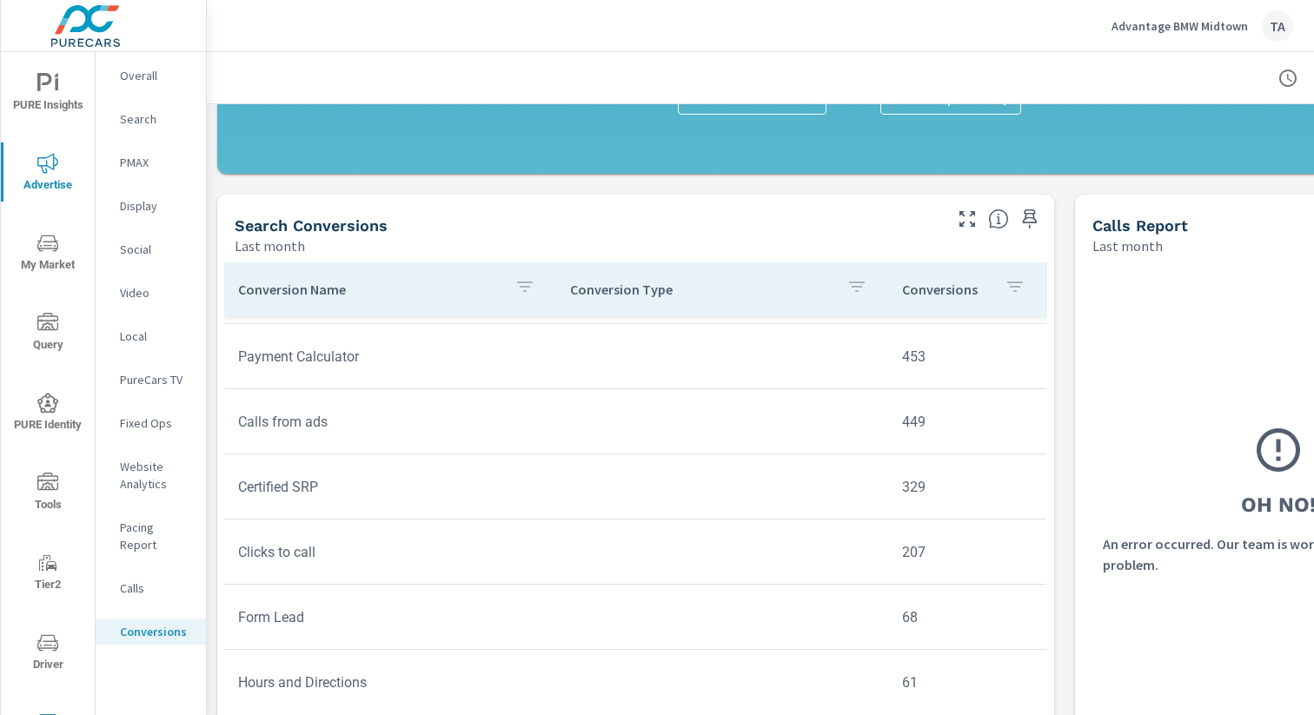
scroll to position [581, 0]
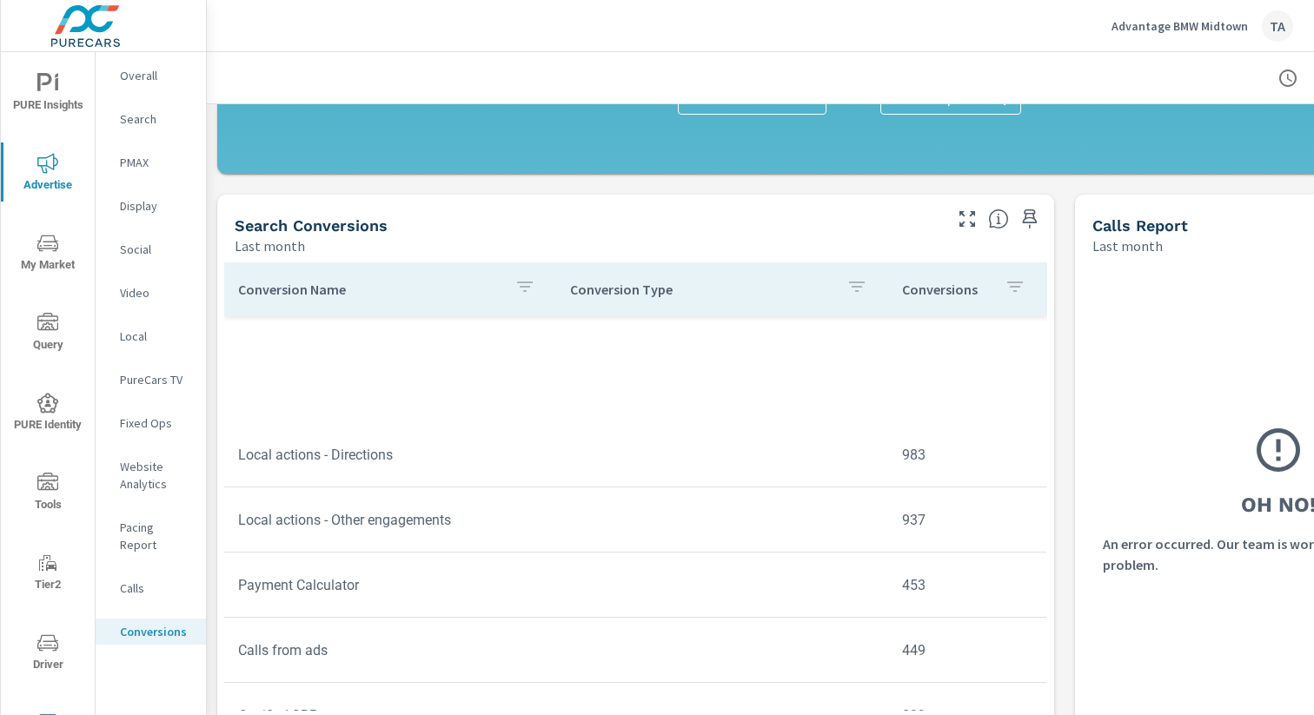
scroll to position [269, 0]
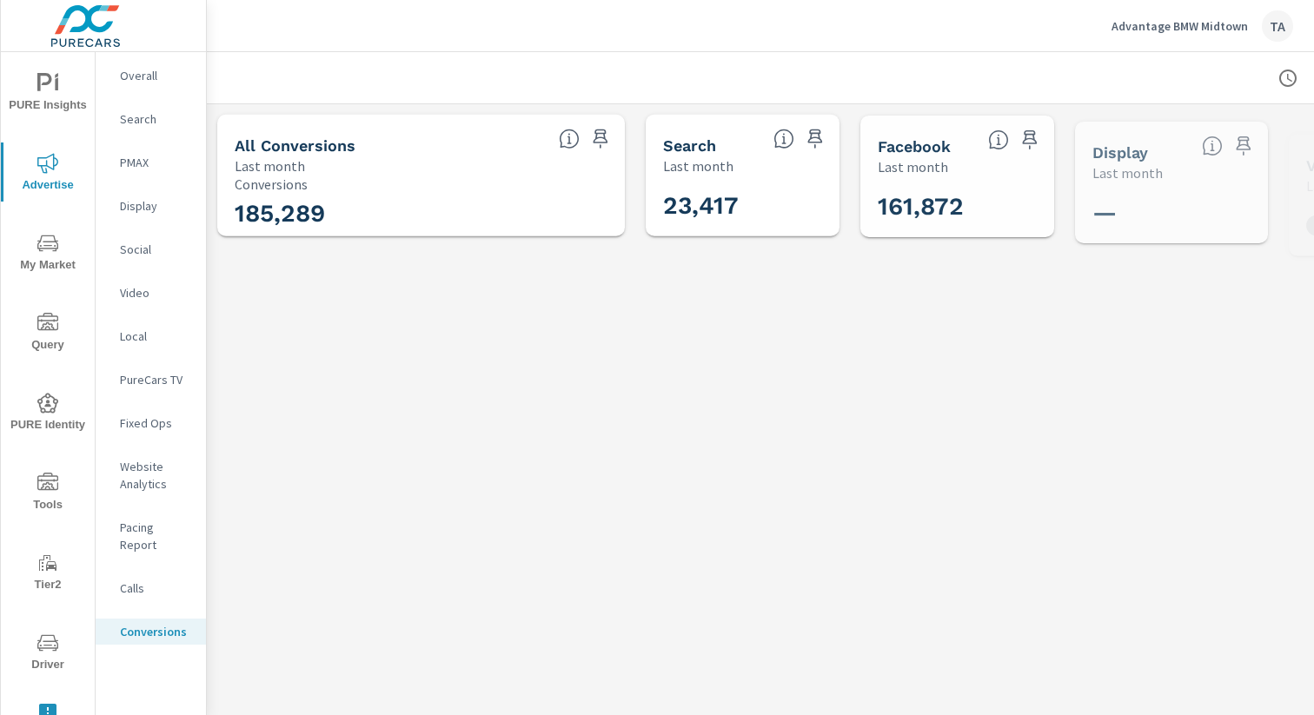
scroll to position [261, 0]
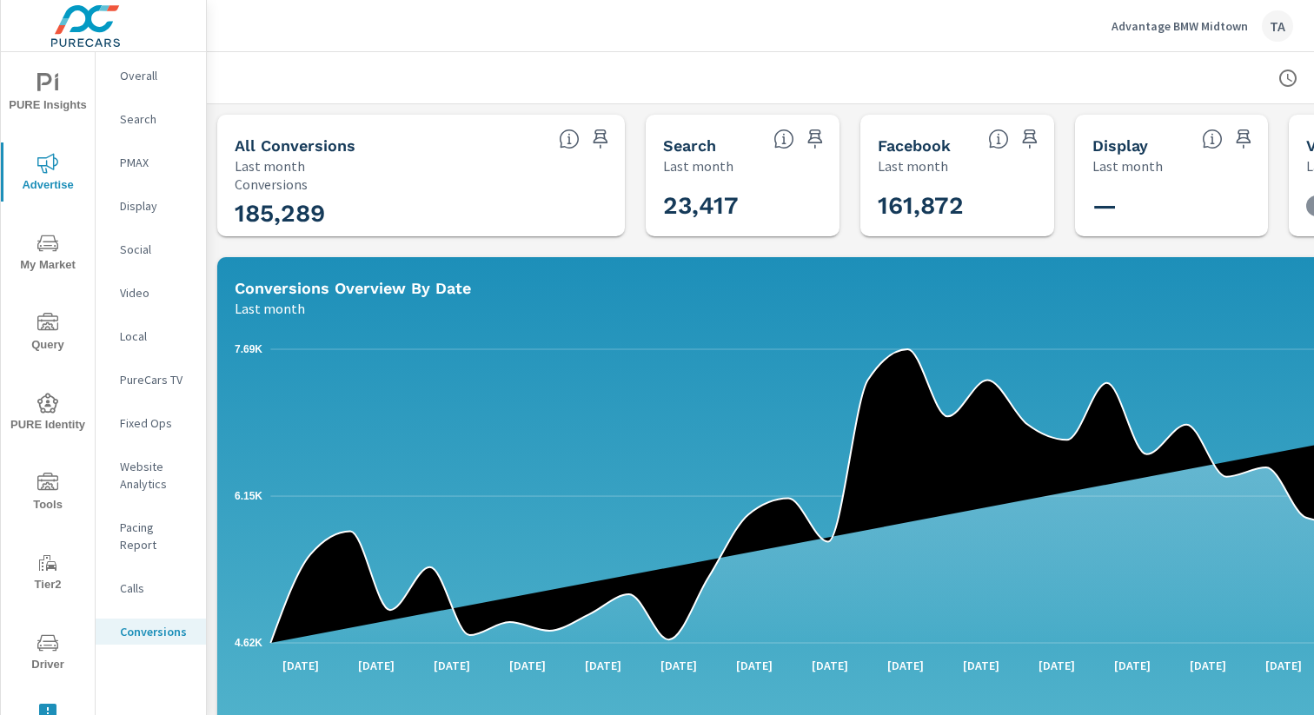
click at [158, 63] on div "Overall" at bounding box center [151, 76] width 110 height 26
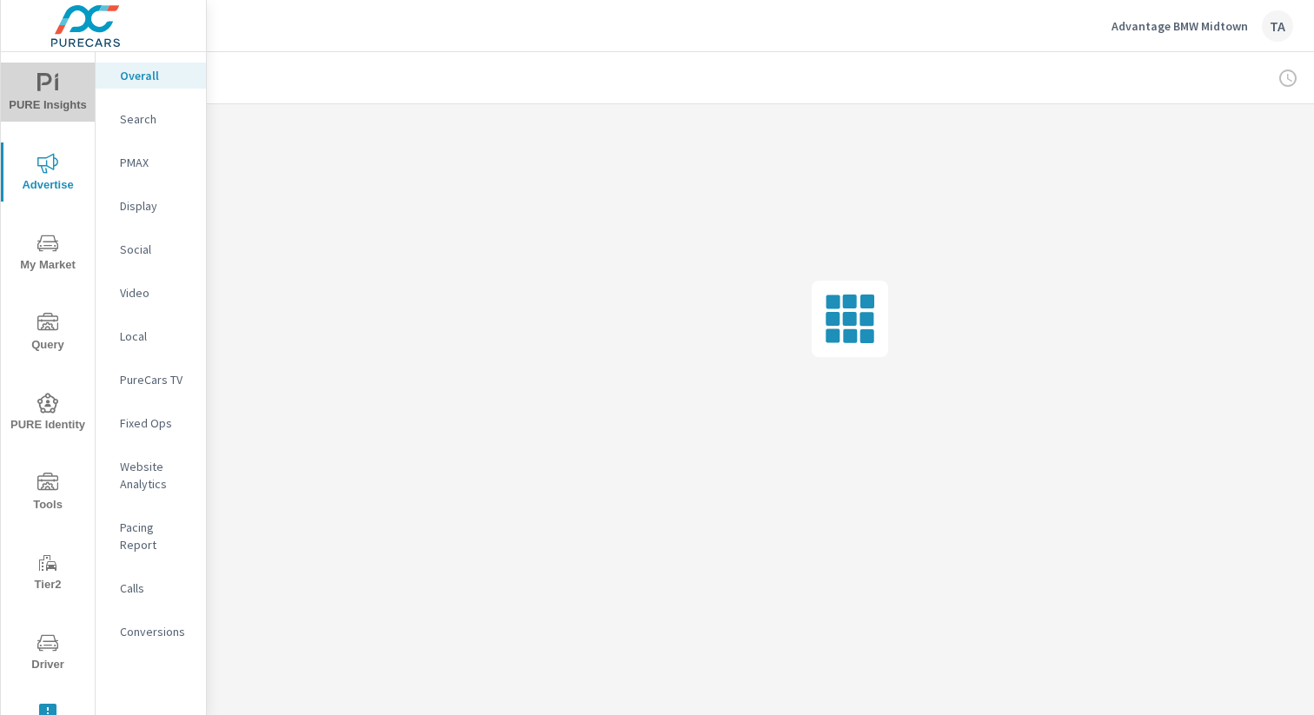
click at [37, 95] on span "PURE Insights" at bounding box center [47, 94] width 83 height 43
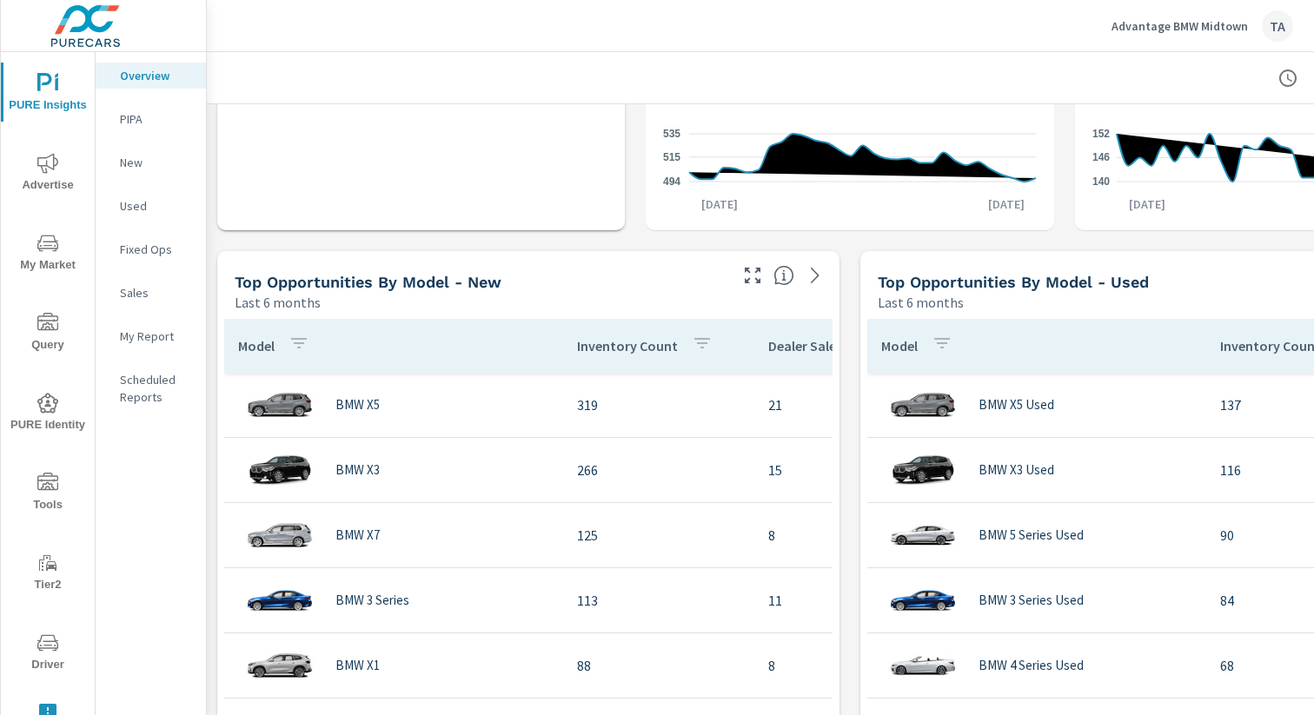
scroll to position [1039, 0]
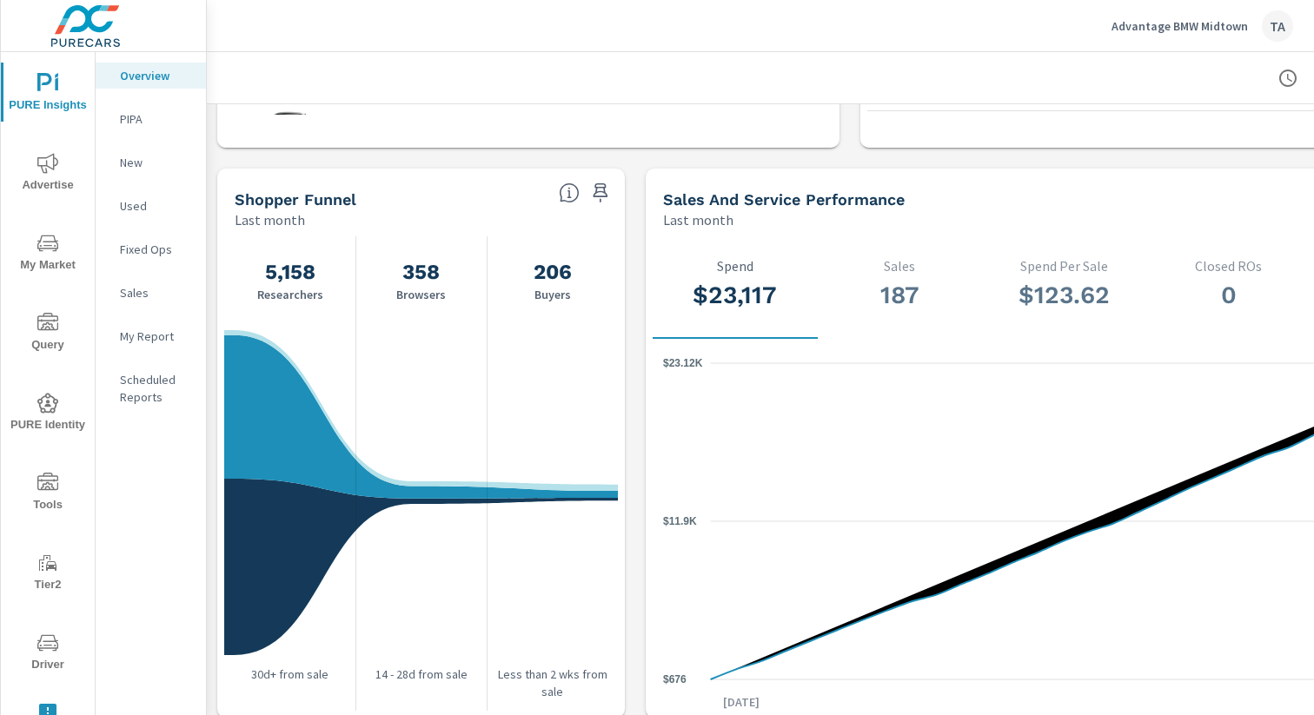
scroll to position [1700, 0]
